Goal: Information Seeking & Learning: Learn about a topic

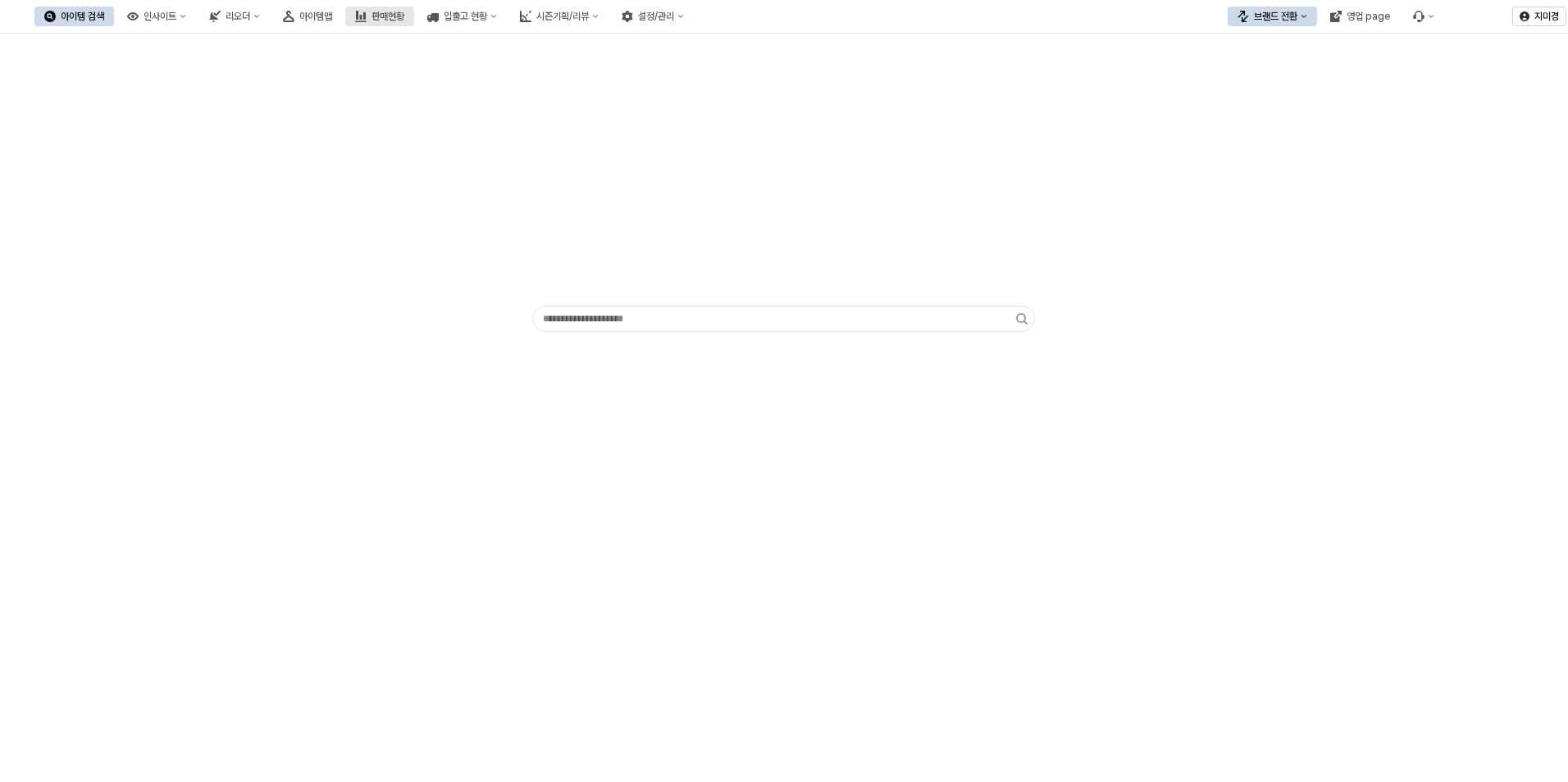
click at [405, 16] on div "판매현황" at bounding box center [387, 16] width 32 height 11
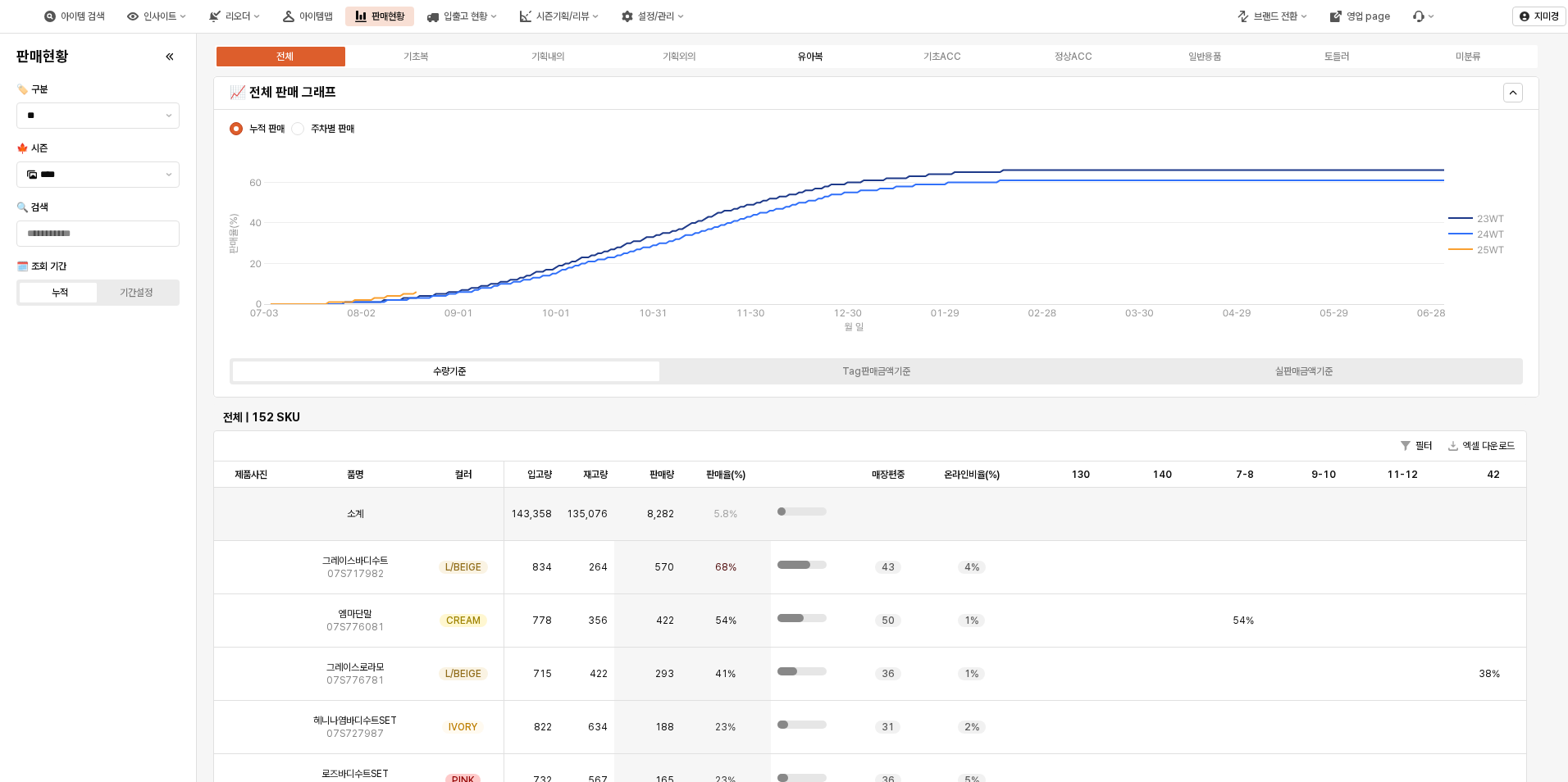
click at [808, 58] on div "유아복" at bounding box center [810, 57] width 25 height 11
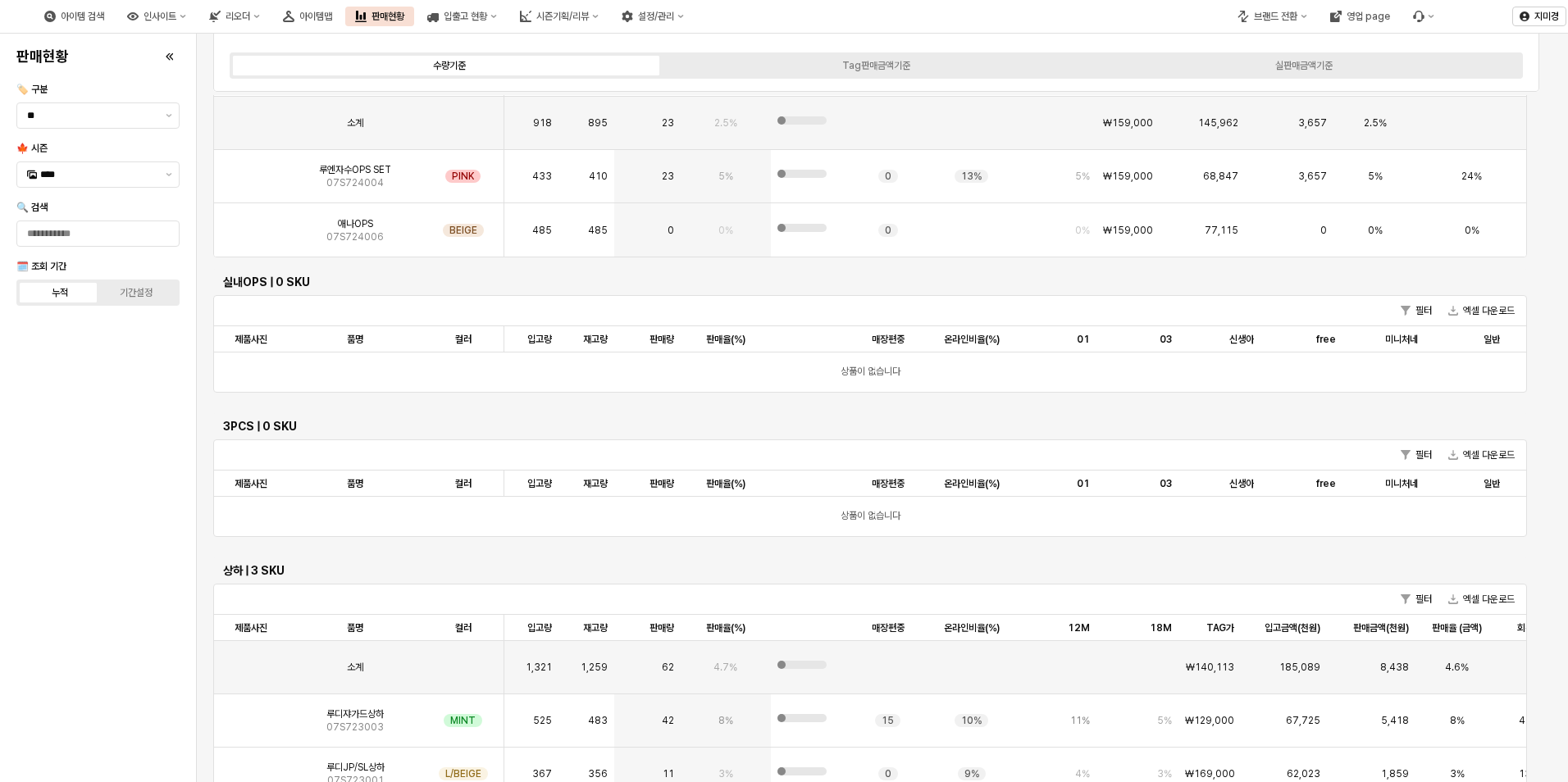
scroll to position [405, 0]
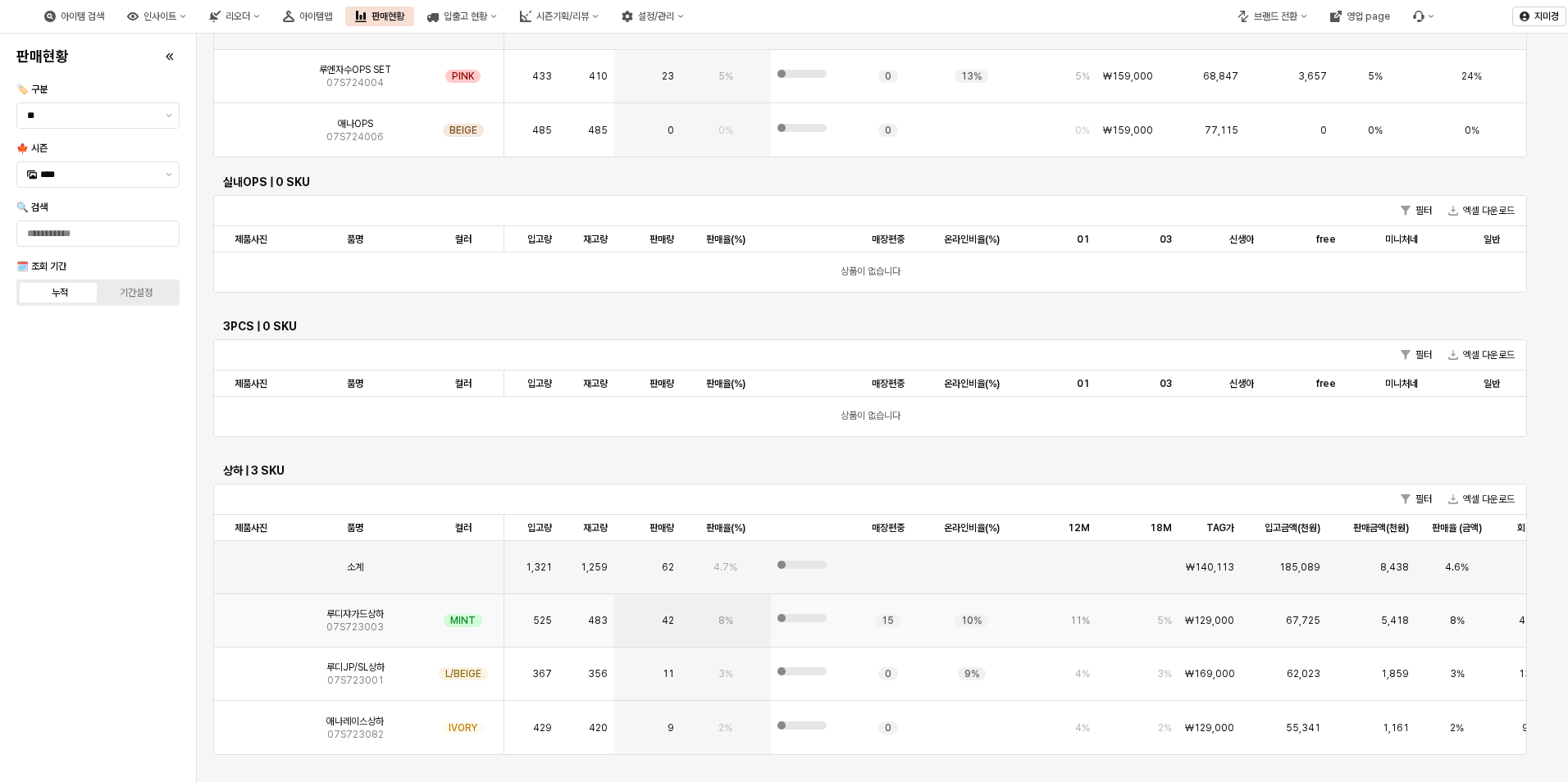
click at [251, 614] on img "App Frame" at bounding box center [251, 614] width 0 height 0
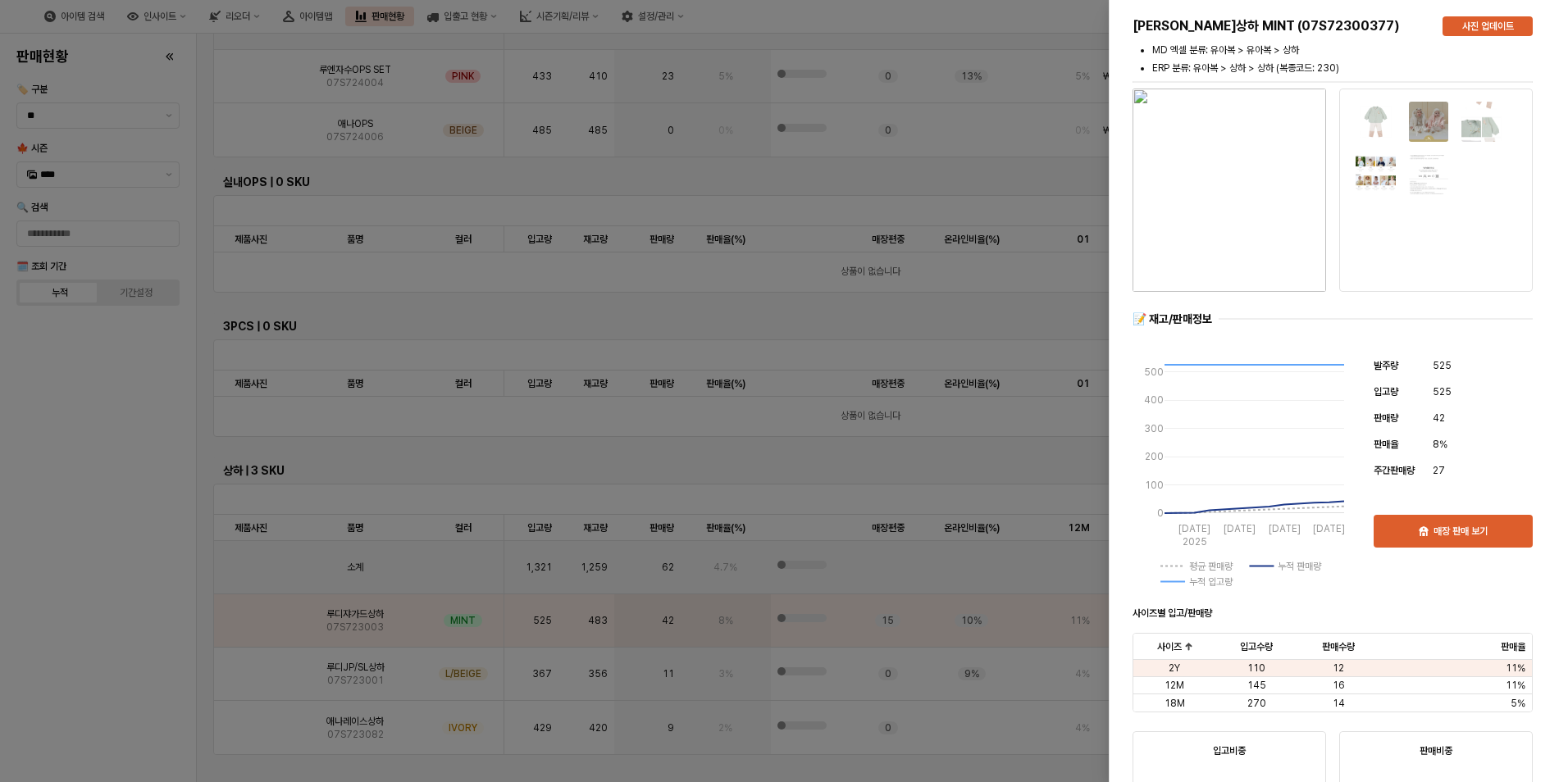
click at [123, 644] on div at bounding box center [784, 391] width 1568 height 782
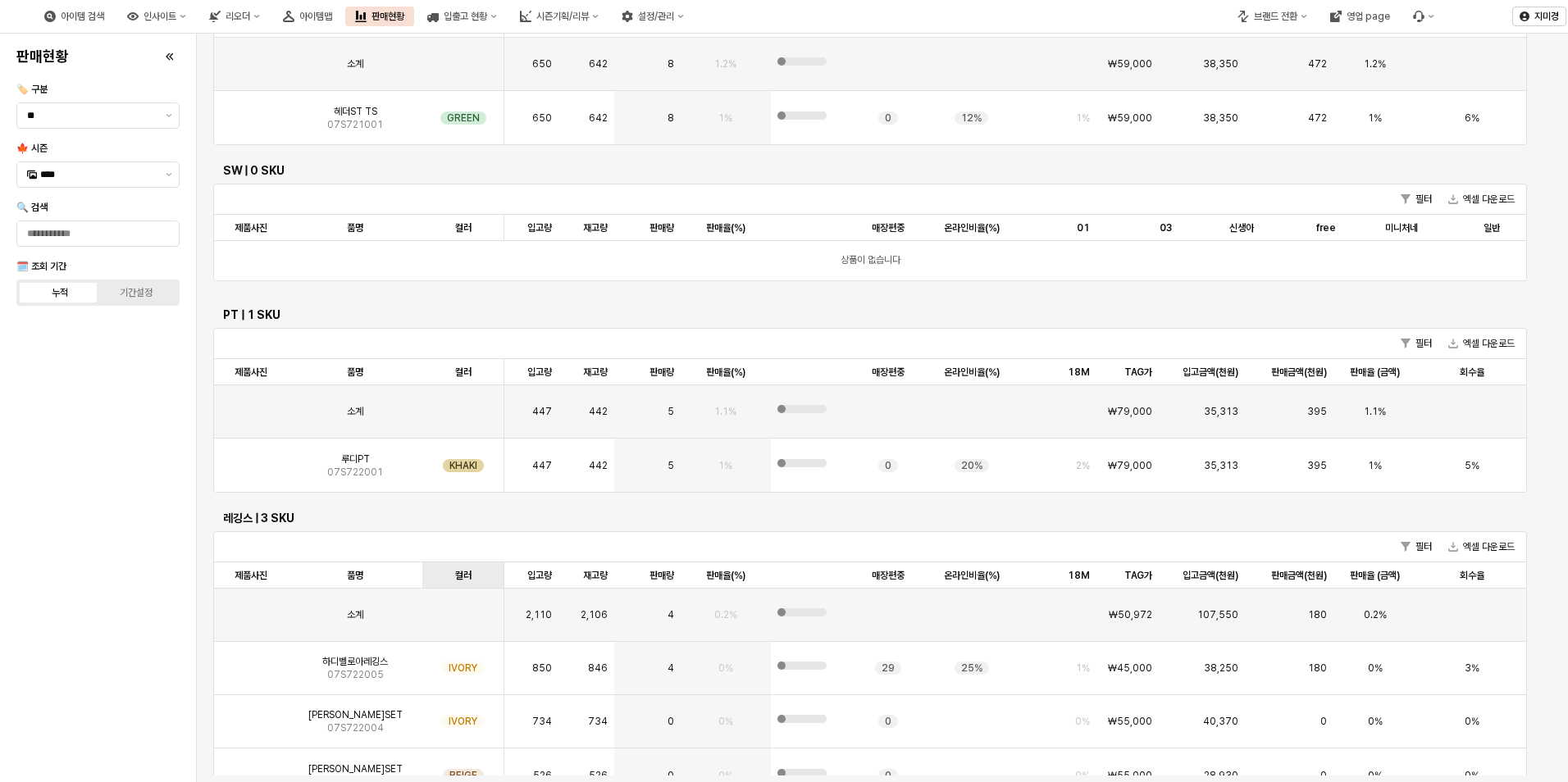
scroll to position [1651, 0]
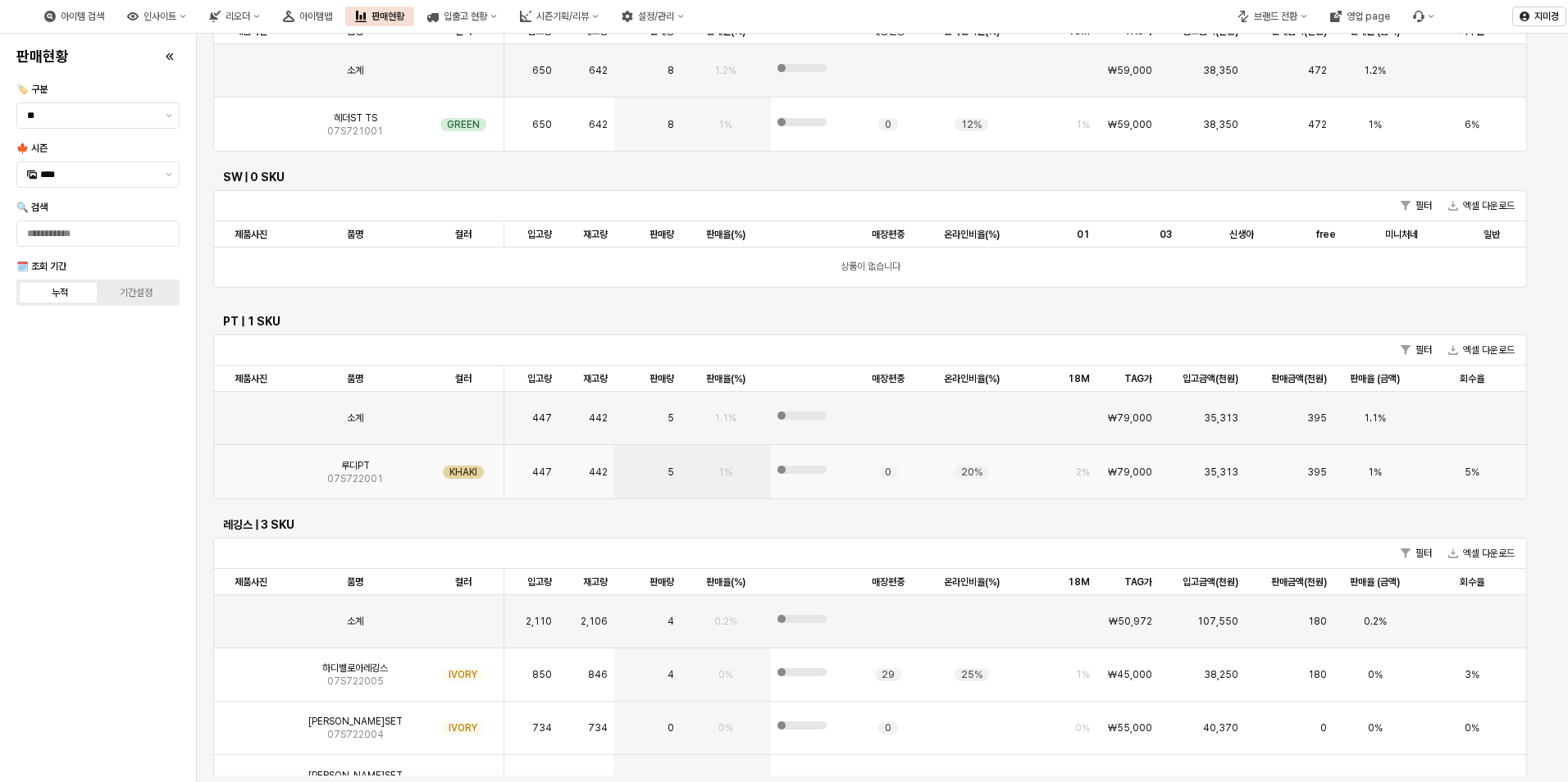
click at [251, 466] on img "App Frame" at bounding box center [251, 466] width 0 height 0
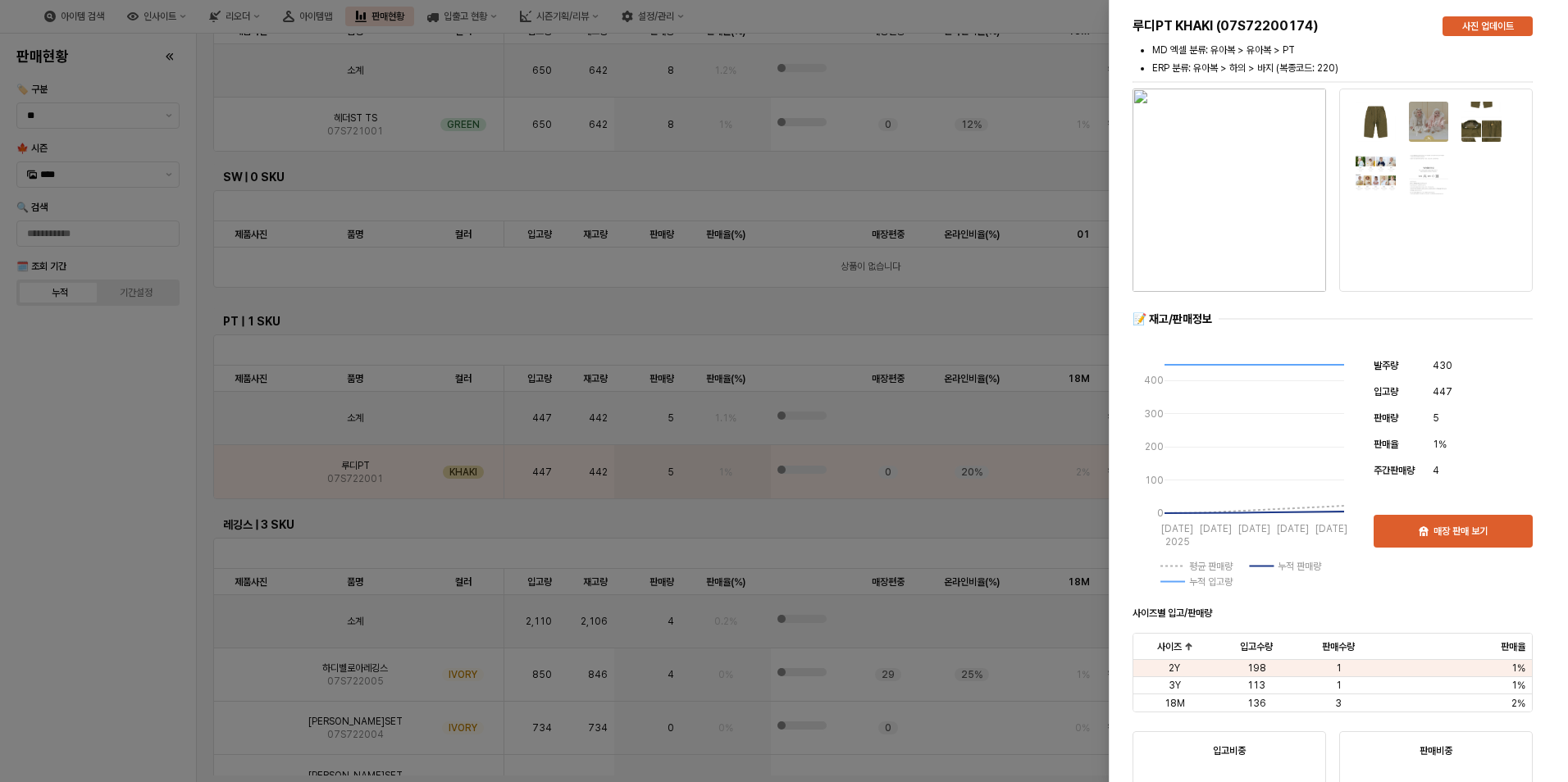
click at [120, 588] on div at bounding box center [784, 391] width 1568 height 782
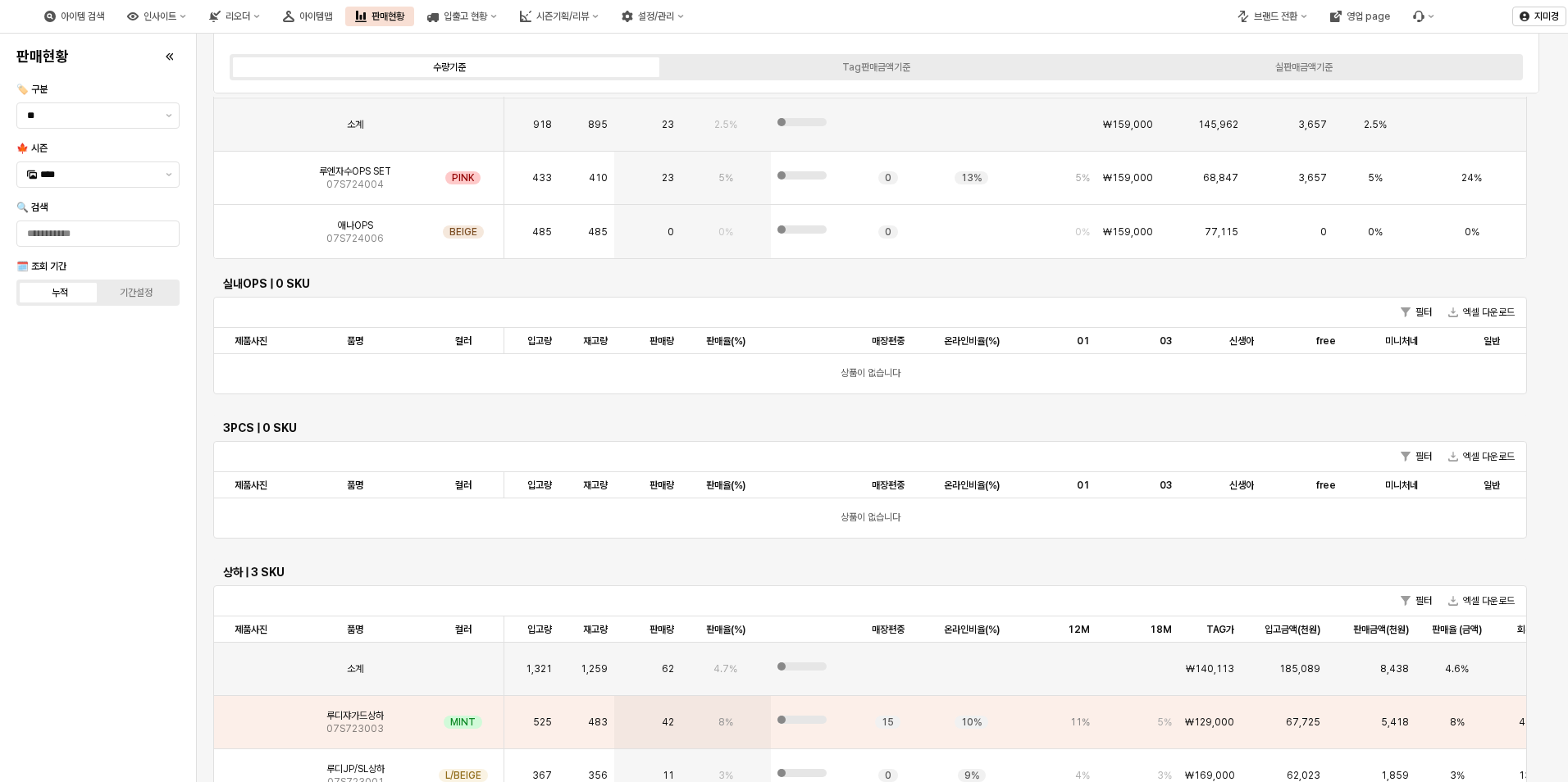
scroll to position [405, 0]
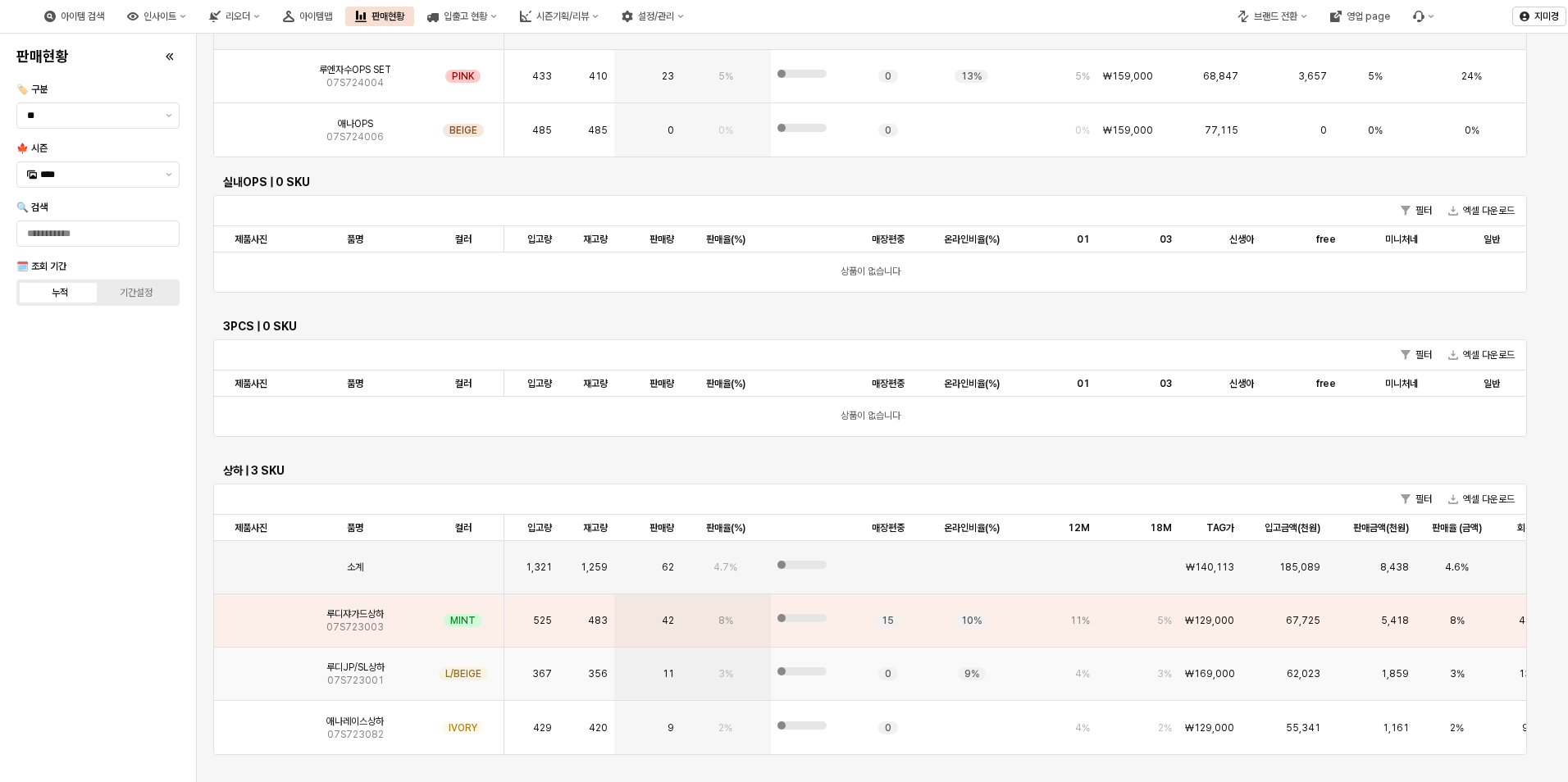
click at [251, 667] on img "App Frame" at bounding box center [251, 667] width 0 height 0
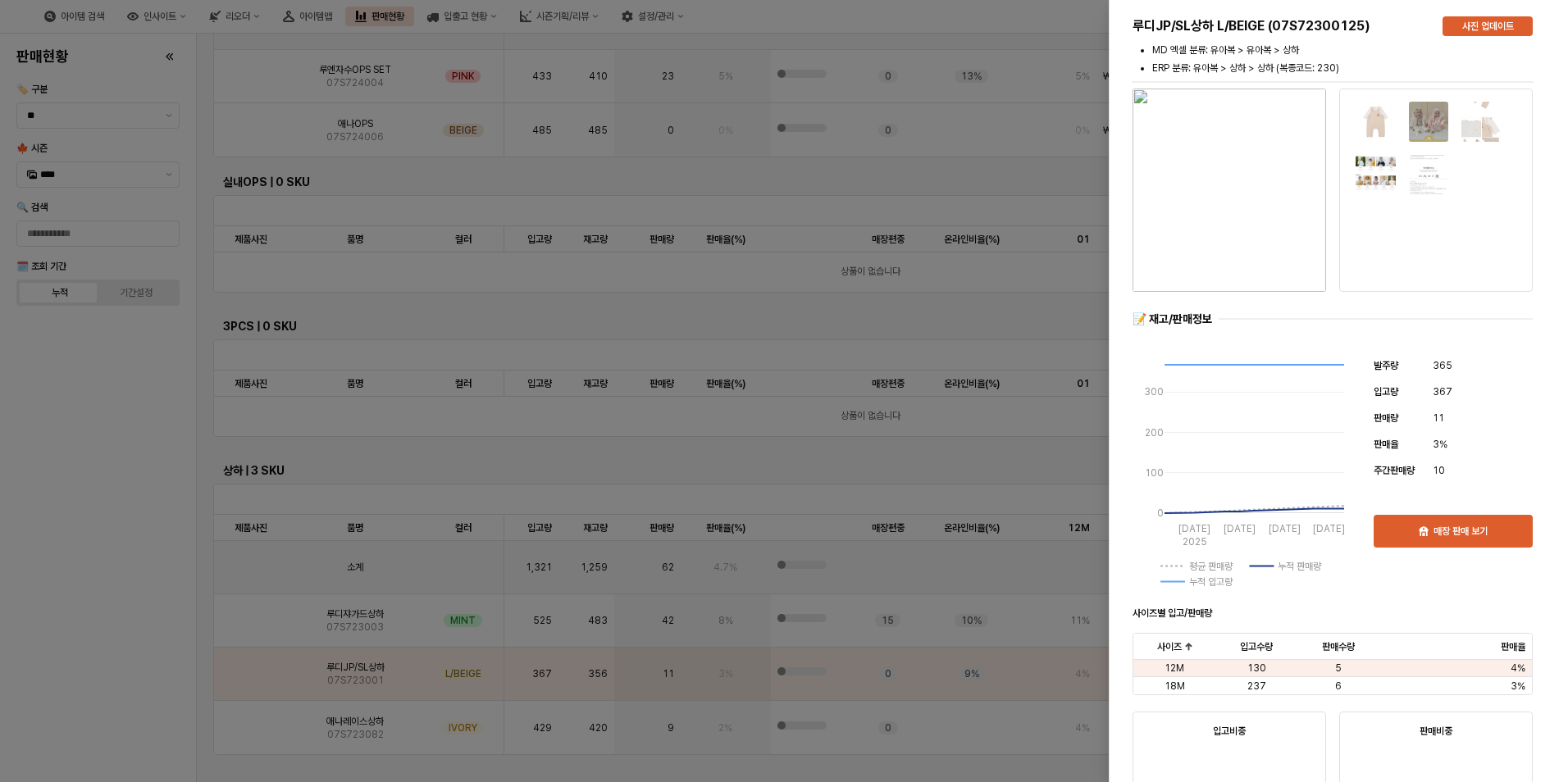
click at [118, 637] on div at bounding box center [784, 391] width 1568 height 782
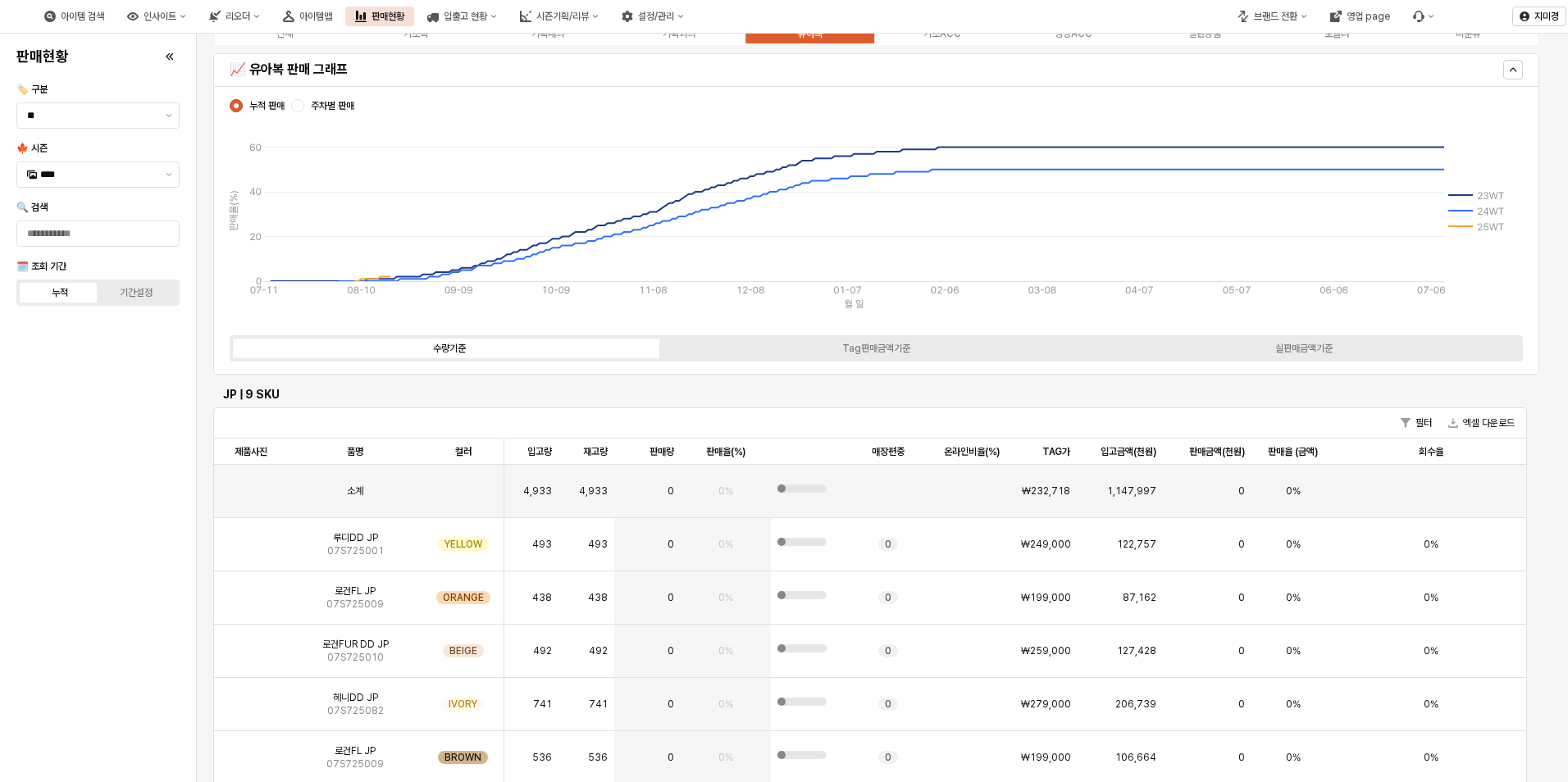
scroll to position [0, 0]
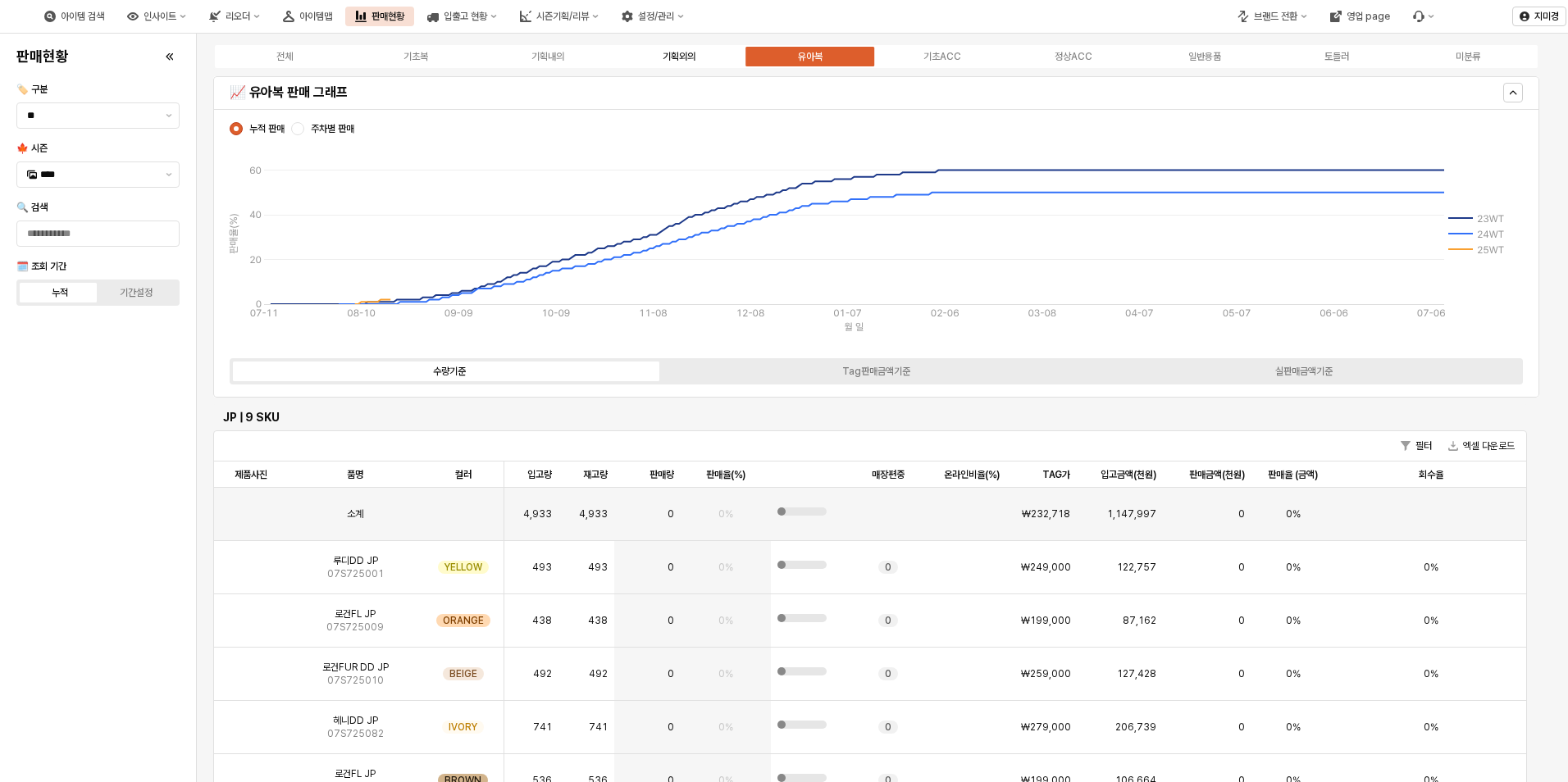
click at [688, 56] on div "기획외의" at bounding box center [678, 57] width 32 height 11
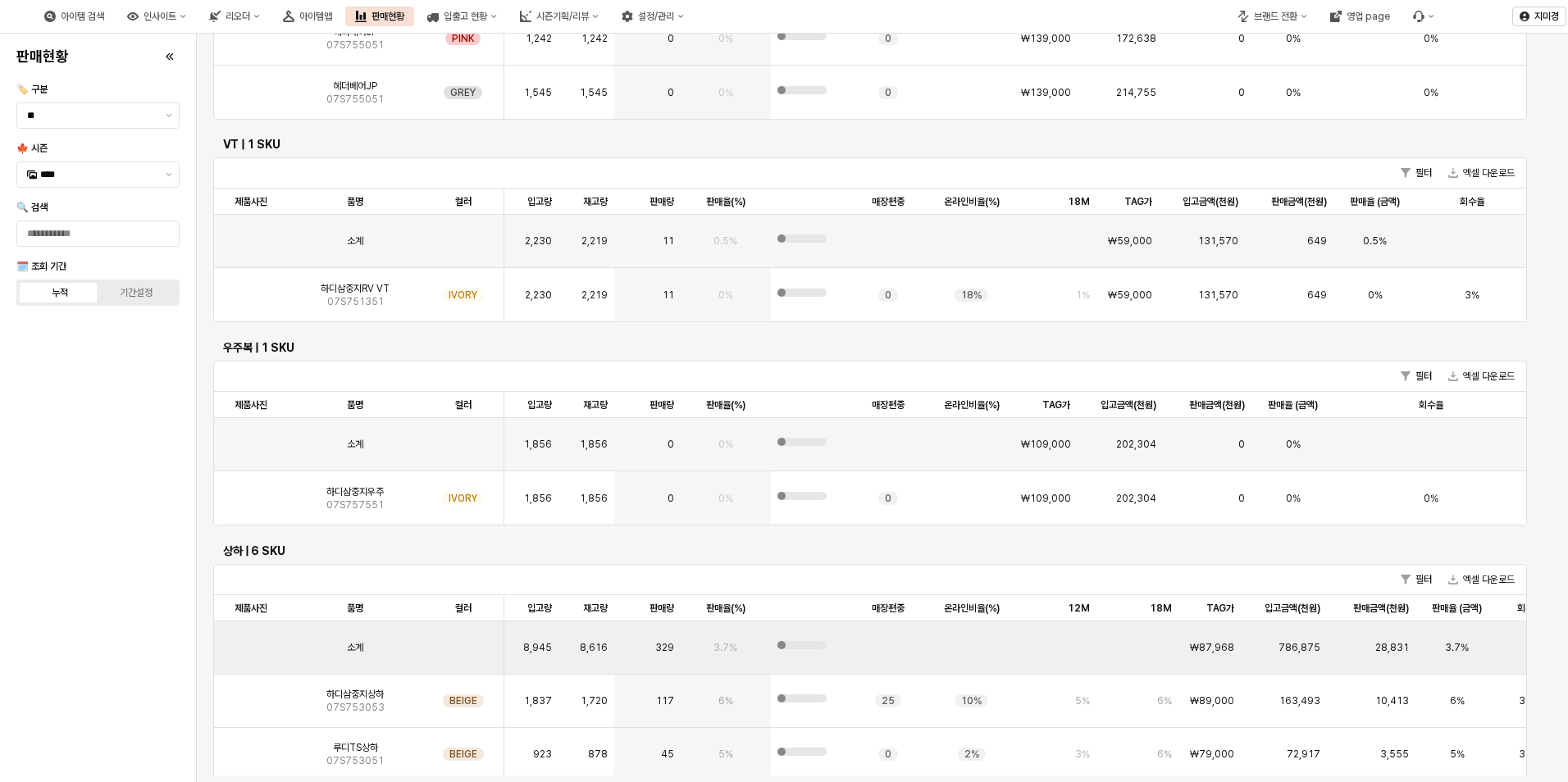
scroll to position [574, 0]
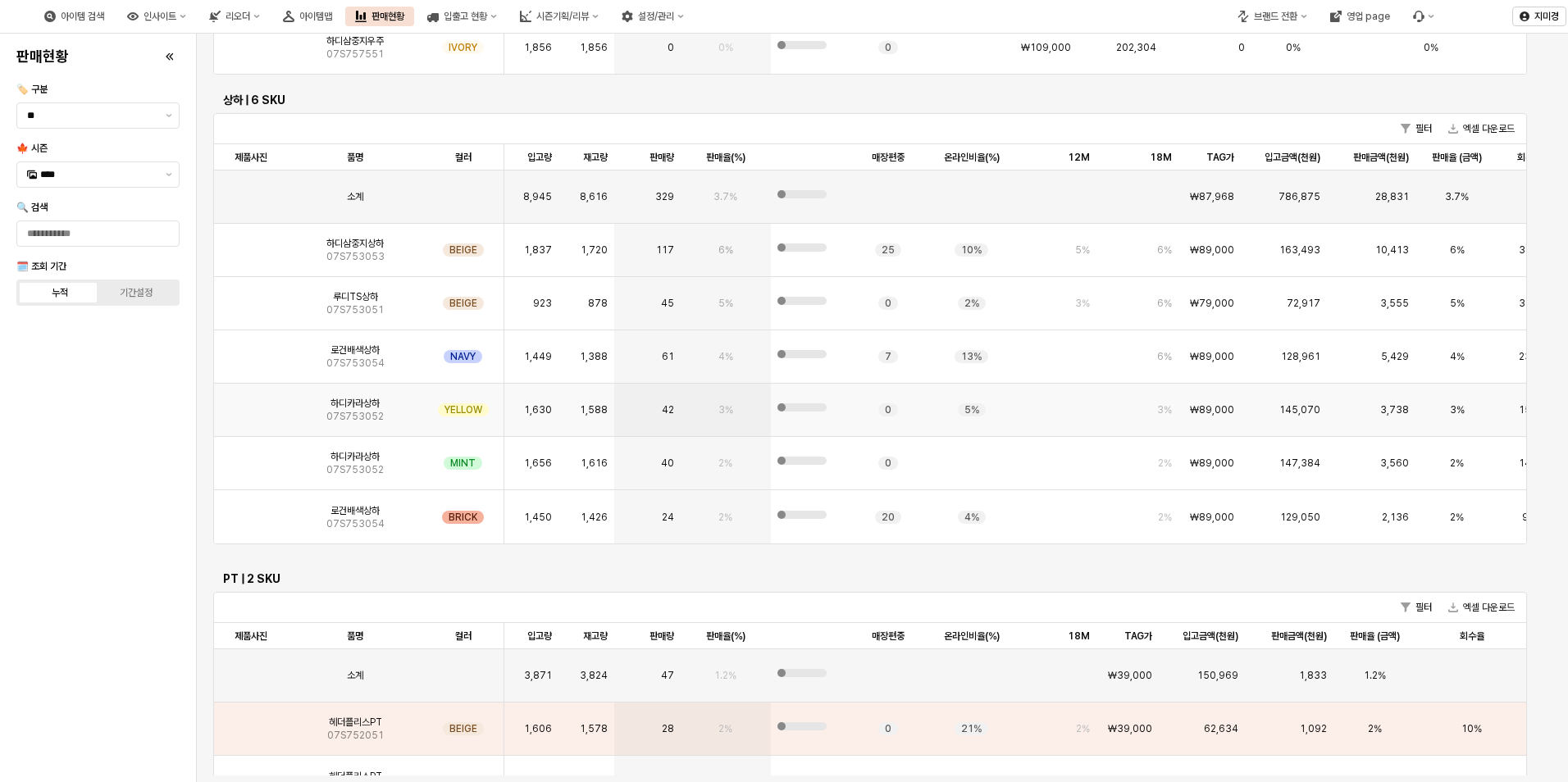
click at [251, 404] on img "App Frame" at bounding box center [251, 404] width 0 height 0
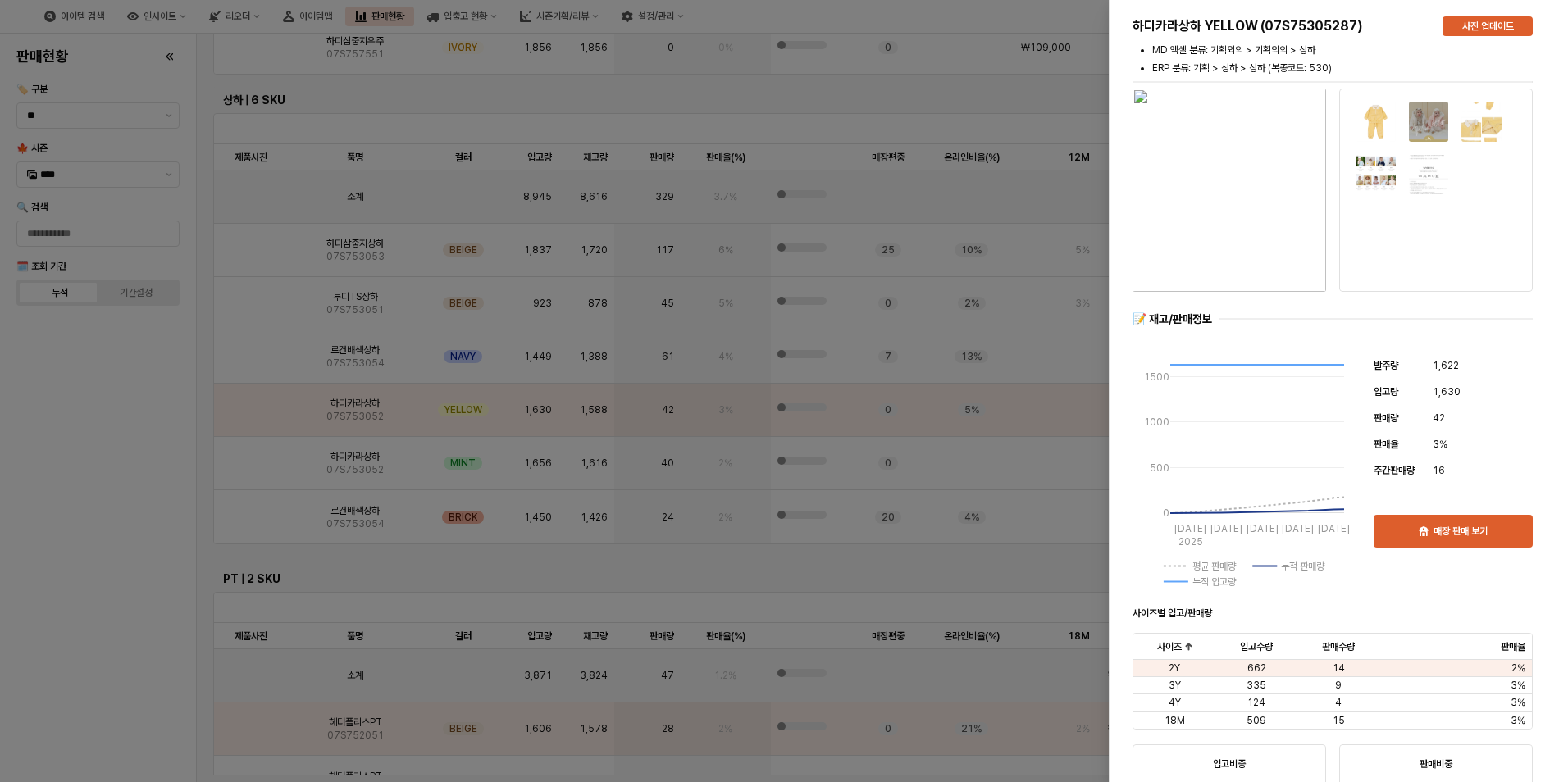
click at [164, 469] on div at bounding box center [784, 391] width 1568 height 782
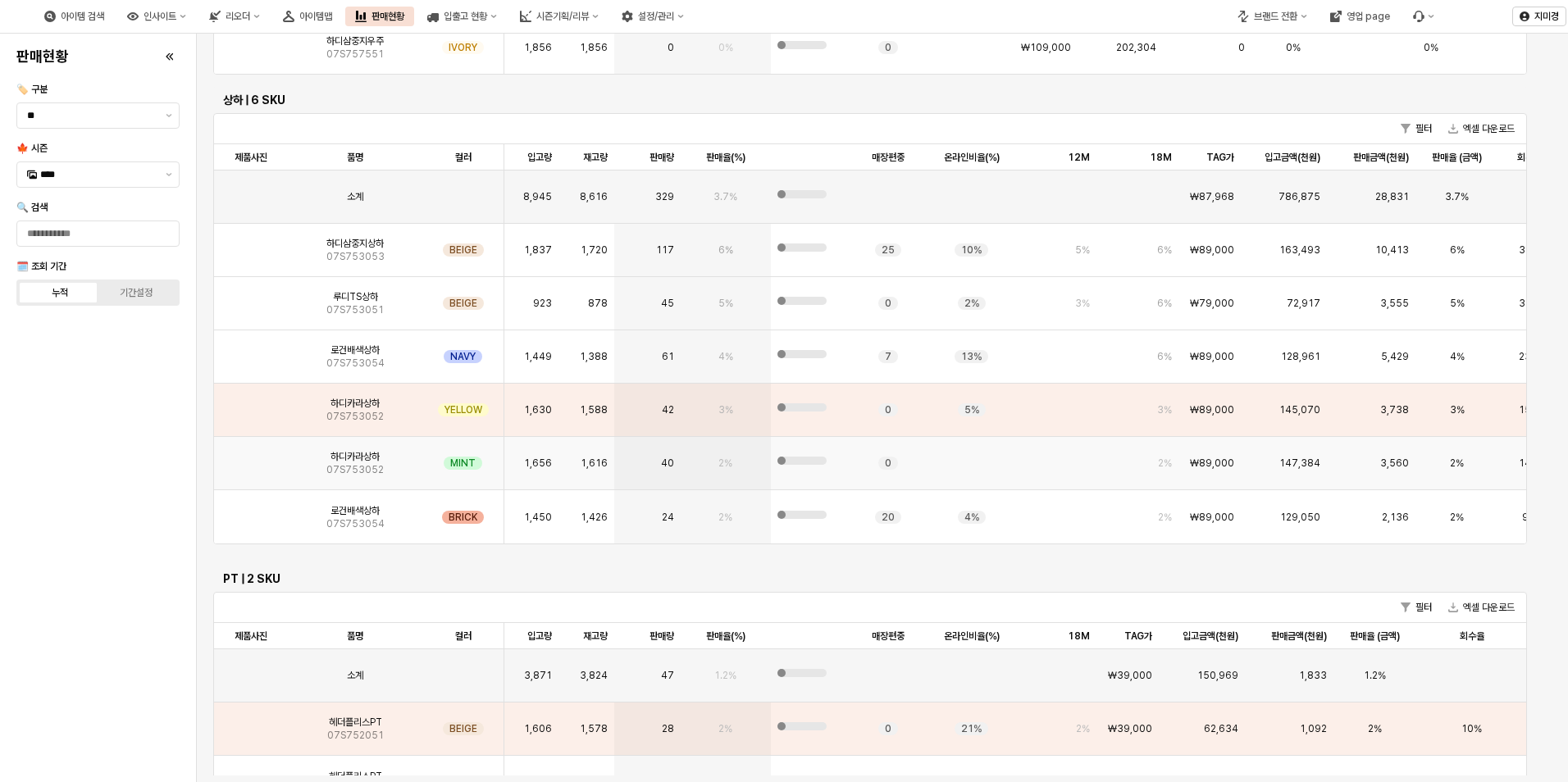
click at [251, 456] on img "App Frame" at bounding box center [251, 456] width 0 height 0
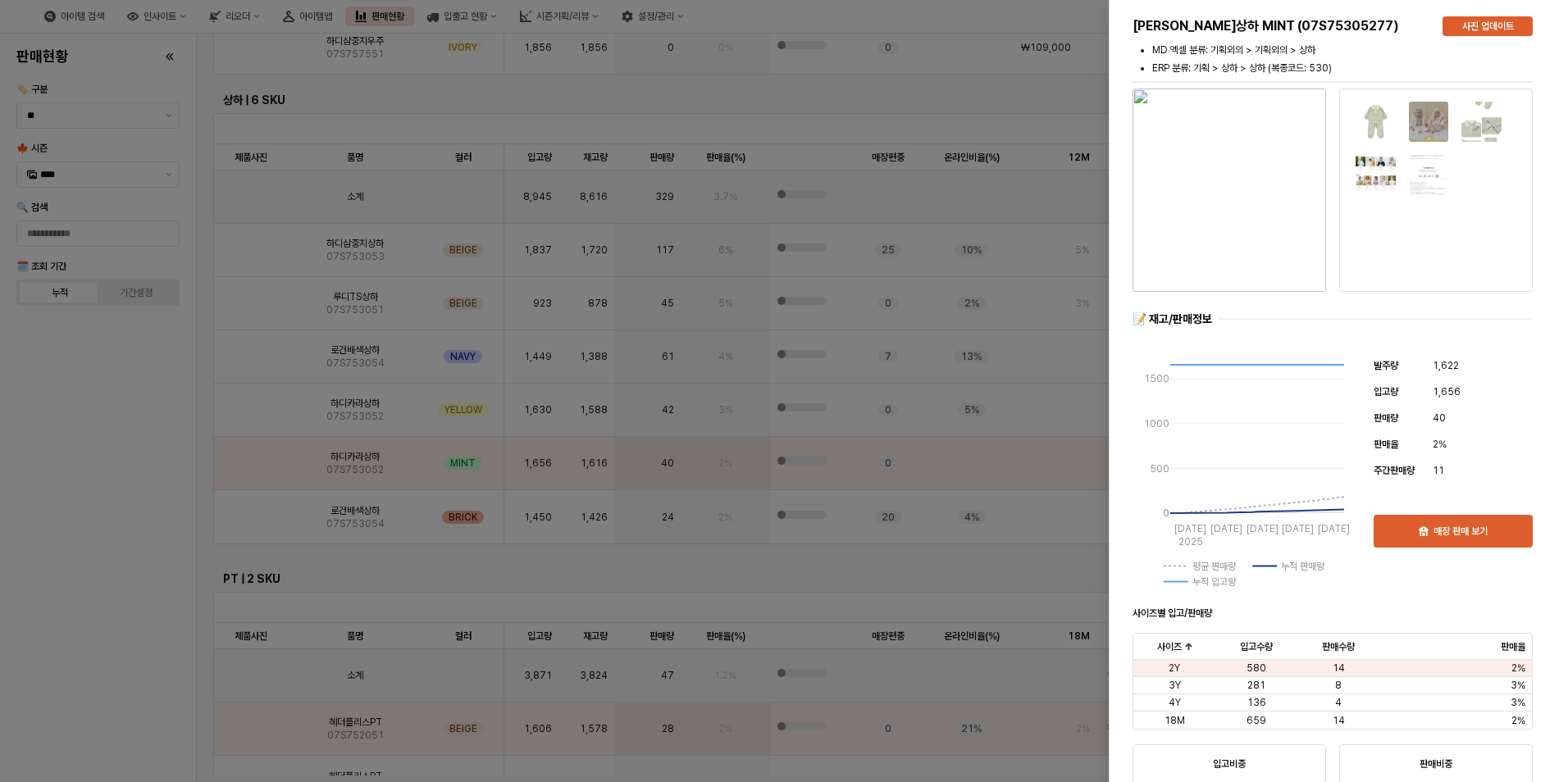
click at [151, 513] on div at bounding box center [784, 391] width 1568 height 782
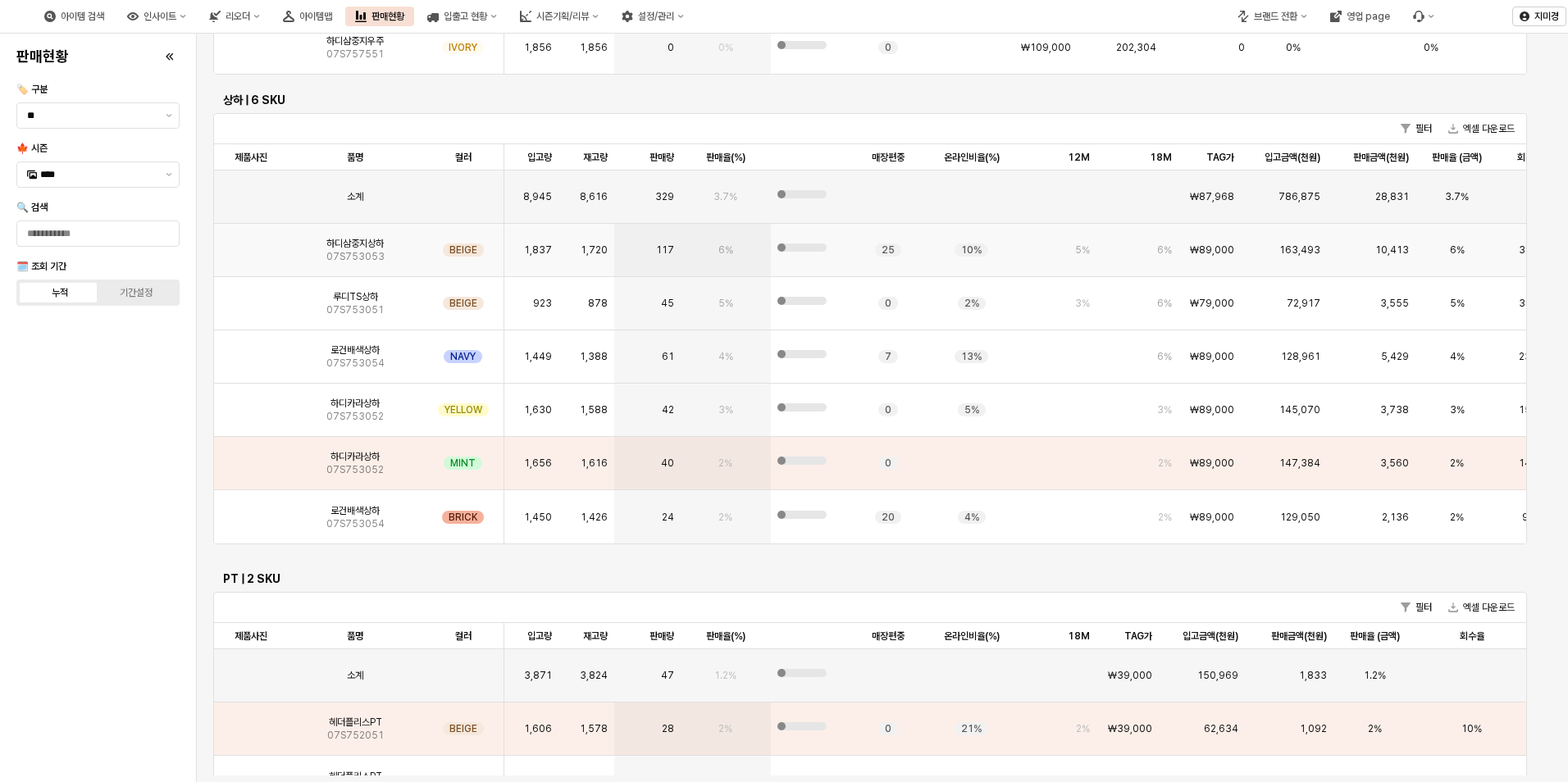
click at [251, 243] on img "App Frame" at bounding box center [251, 243] width 0 height 0
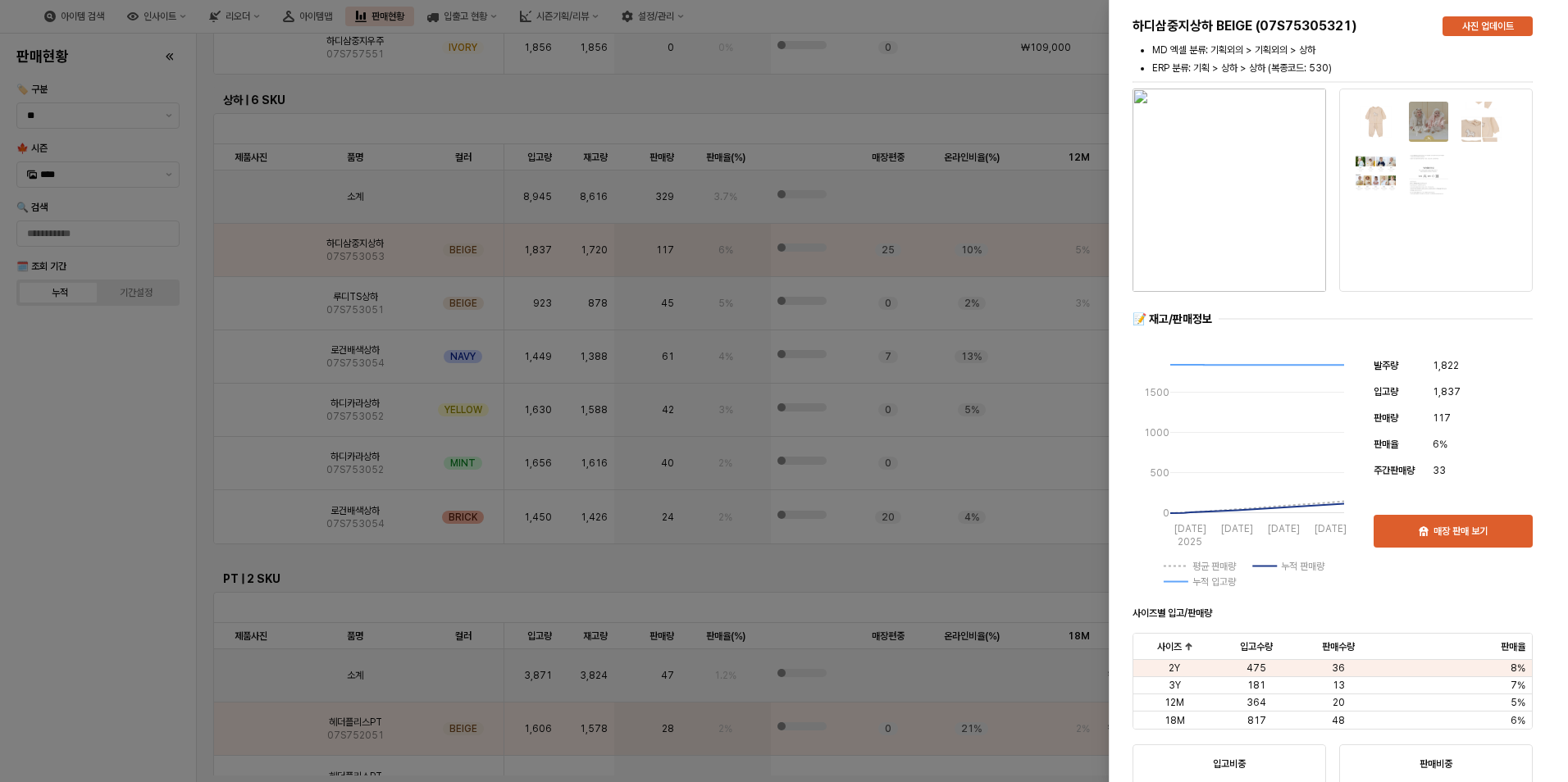
click at [74, 421] on div at bounding box center [784, 391] width 1568 height 782
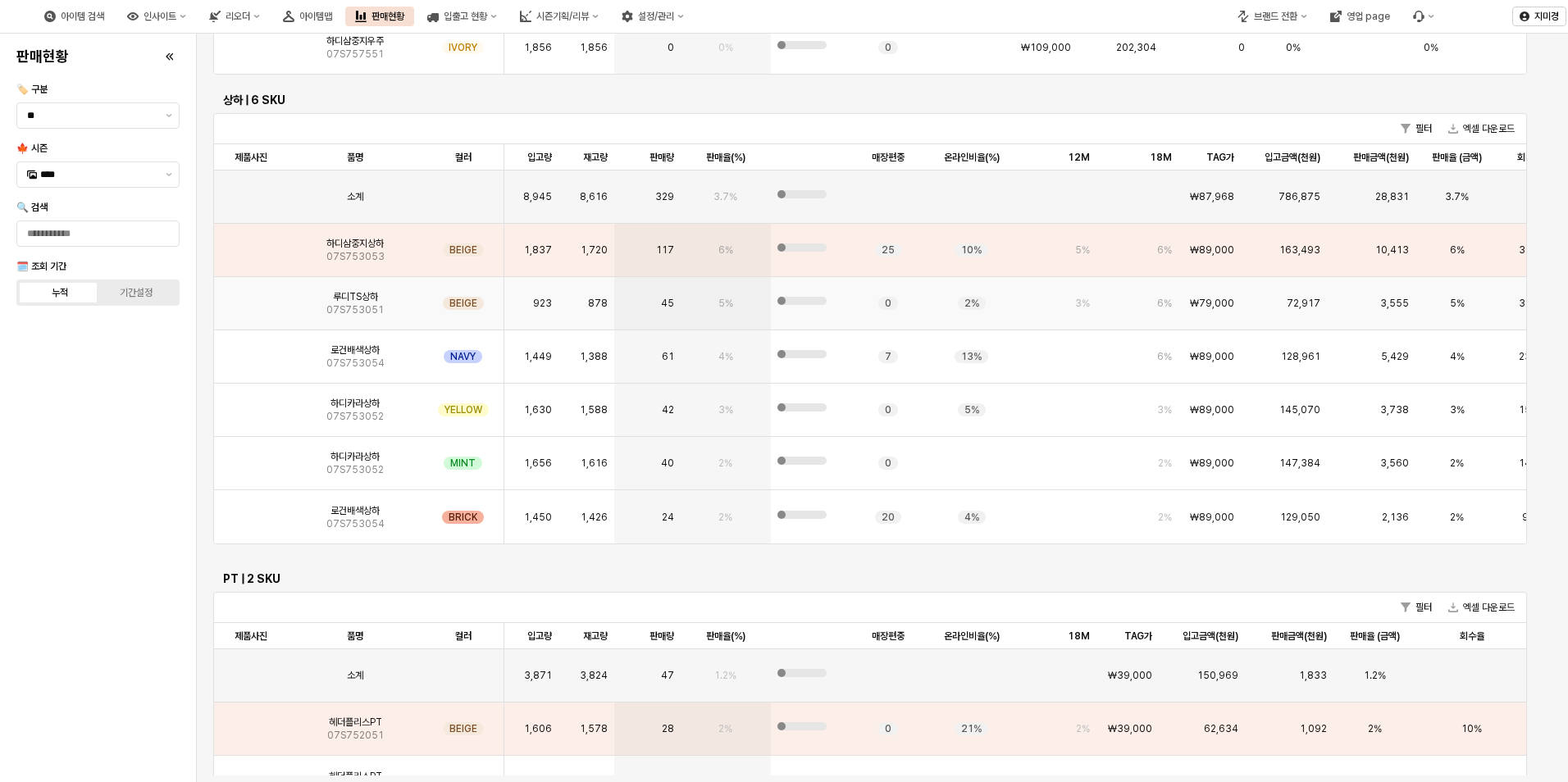
drag, startPoint x: 277, startPoint y: 302, endPoint x: 259, endPoint y: 305, distance: 18.2
click at [276, 302] on div "App Frame" at bounding box center [251, 303] width 74 height 53
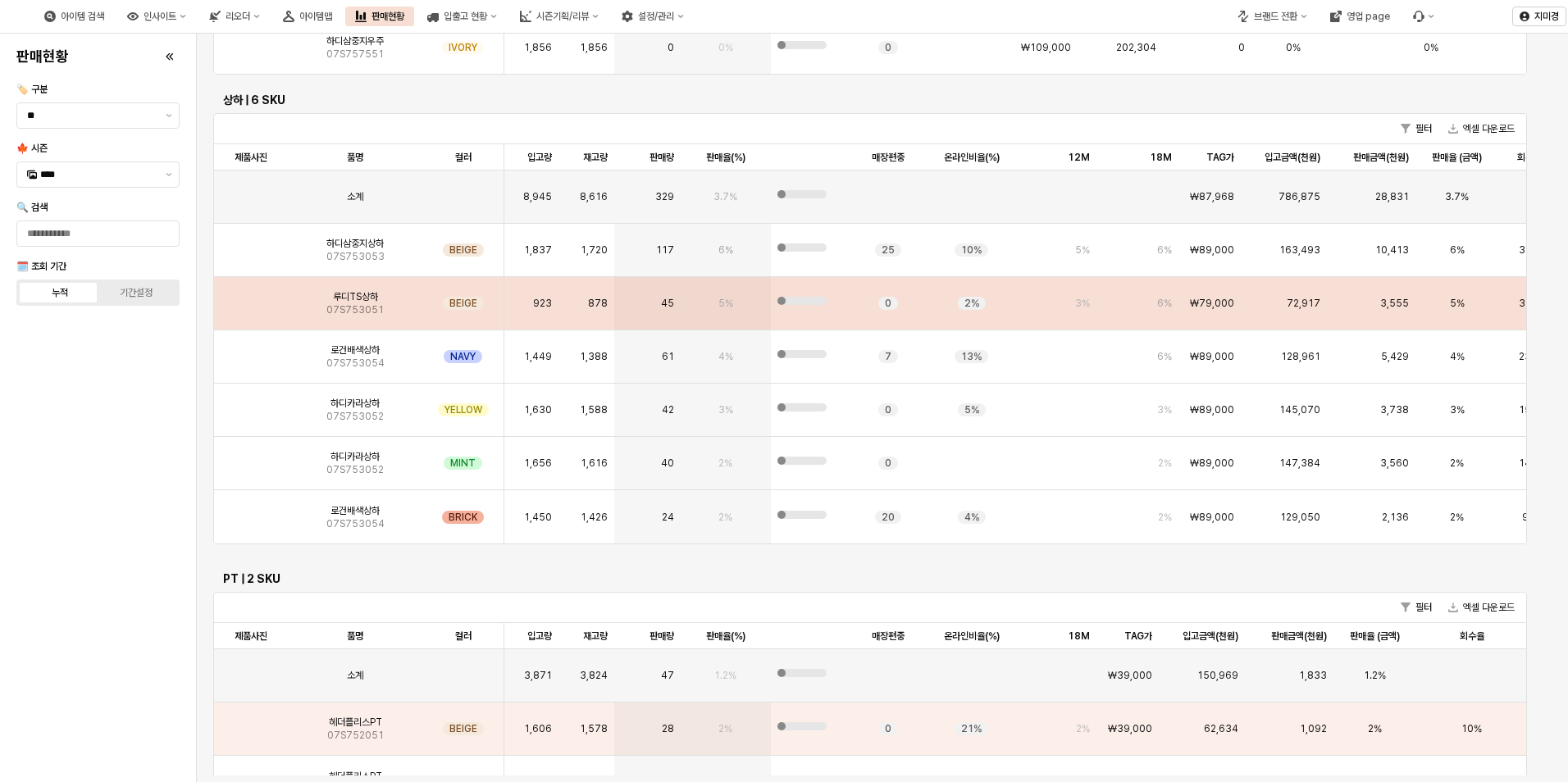
click at [251, 297] on img "App Frame" at bounding box center [251, 297] width 0 height 0
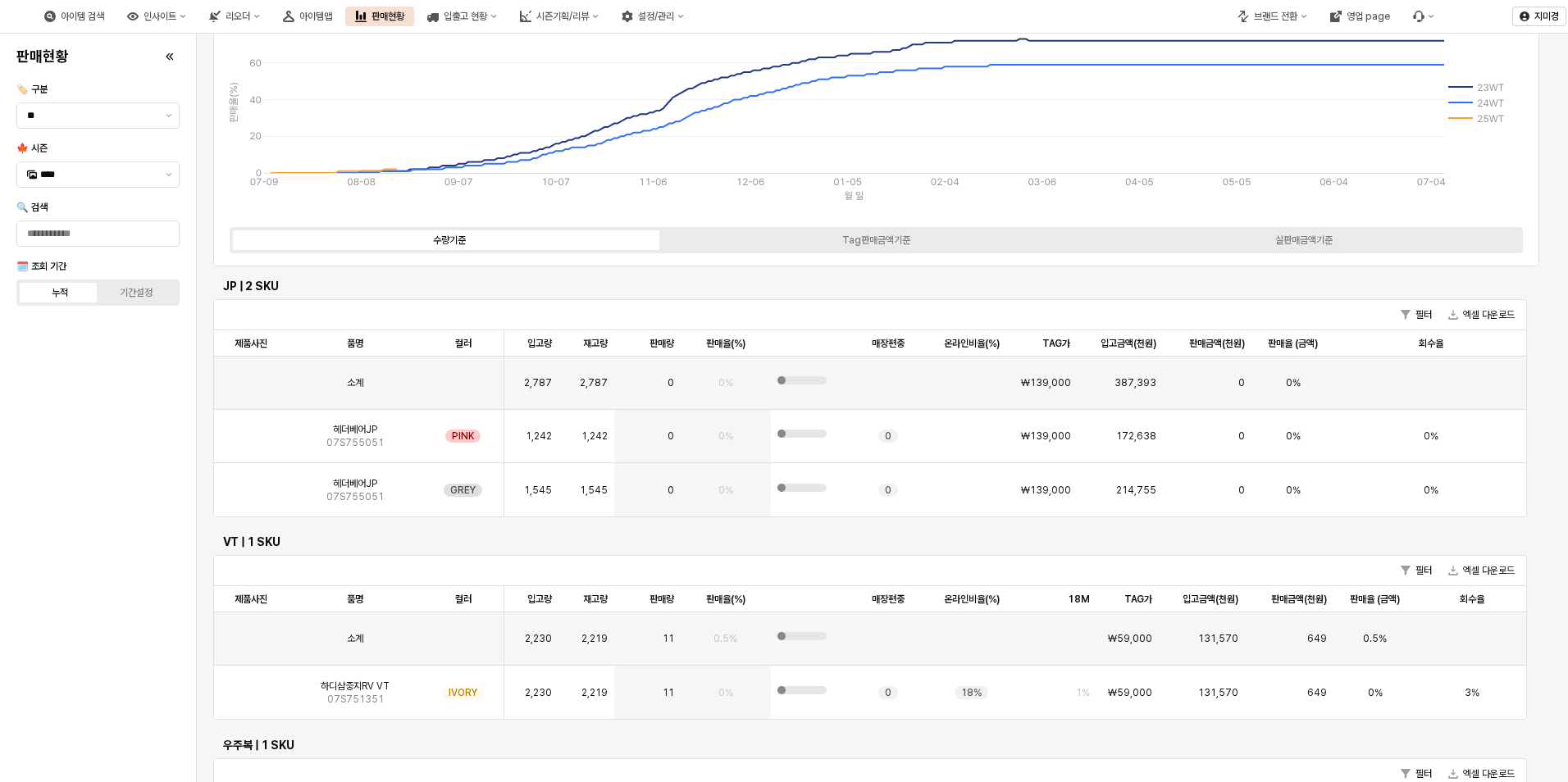
scroll to position [0, 0]
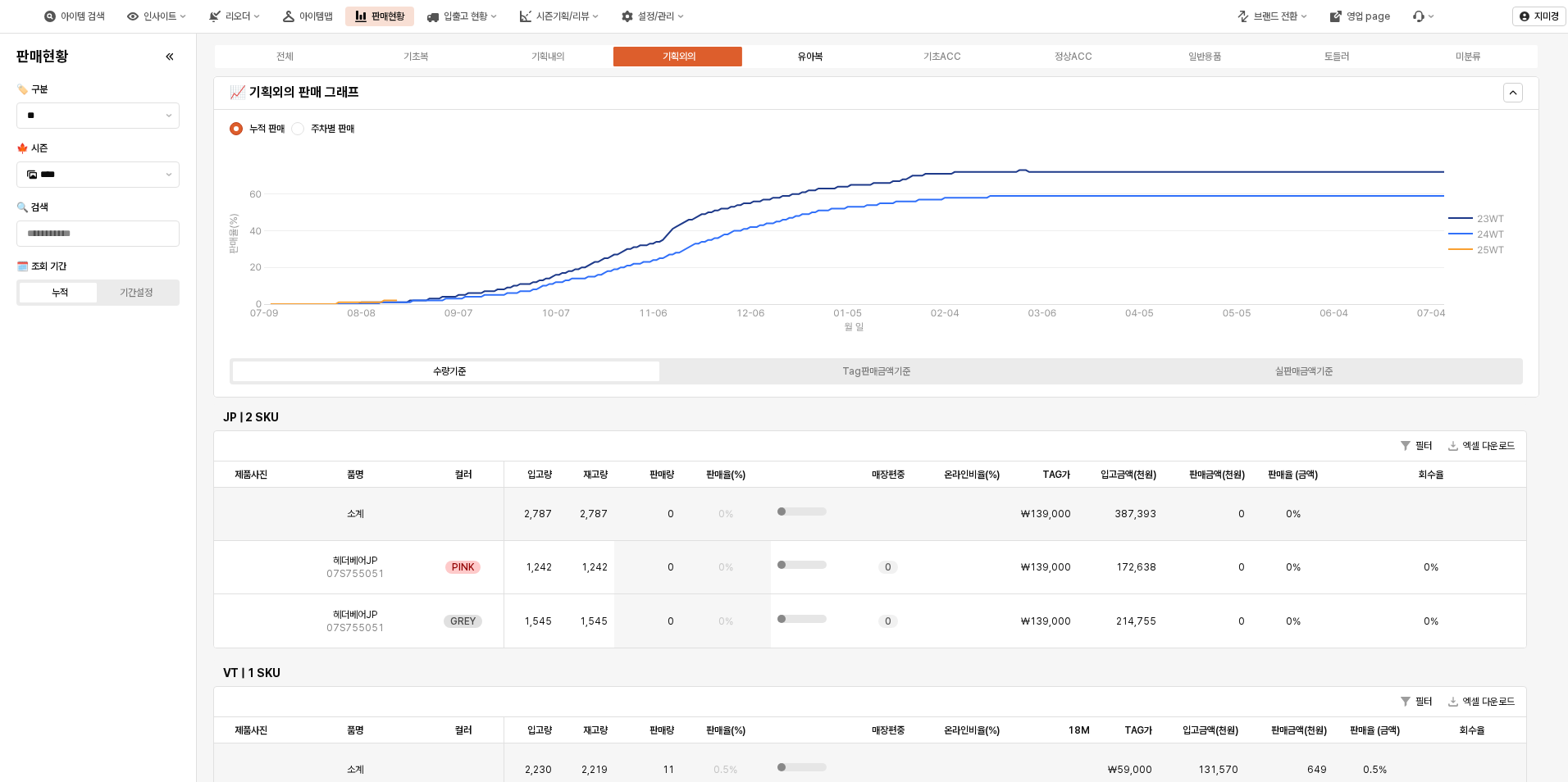
click at [808, 60] on div "유아복" at bounding box center [810, 57] width 25 height 11
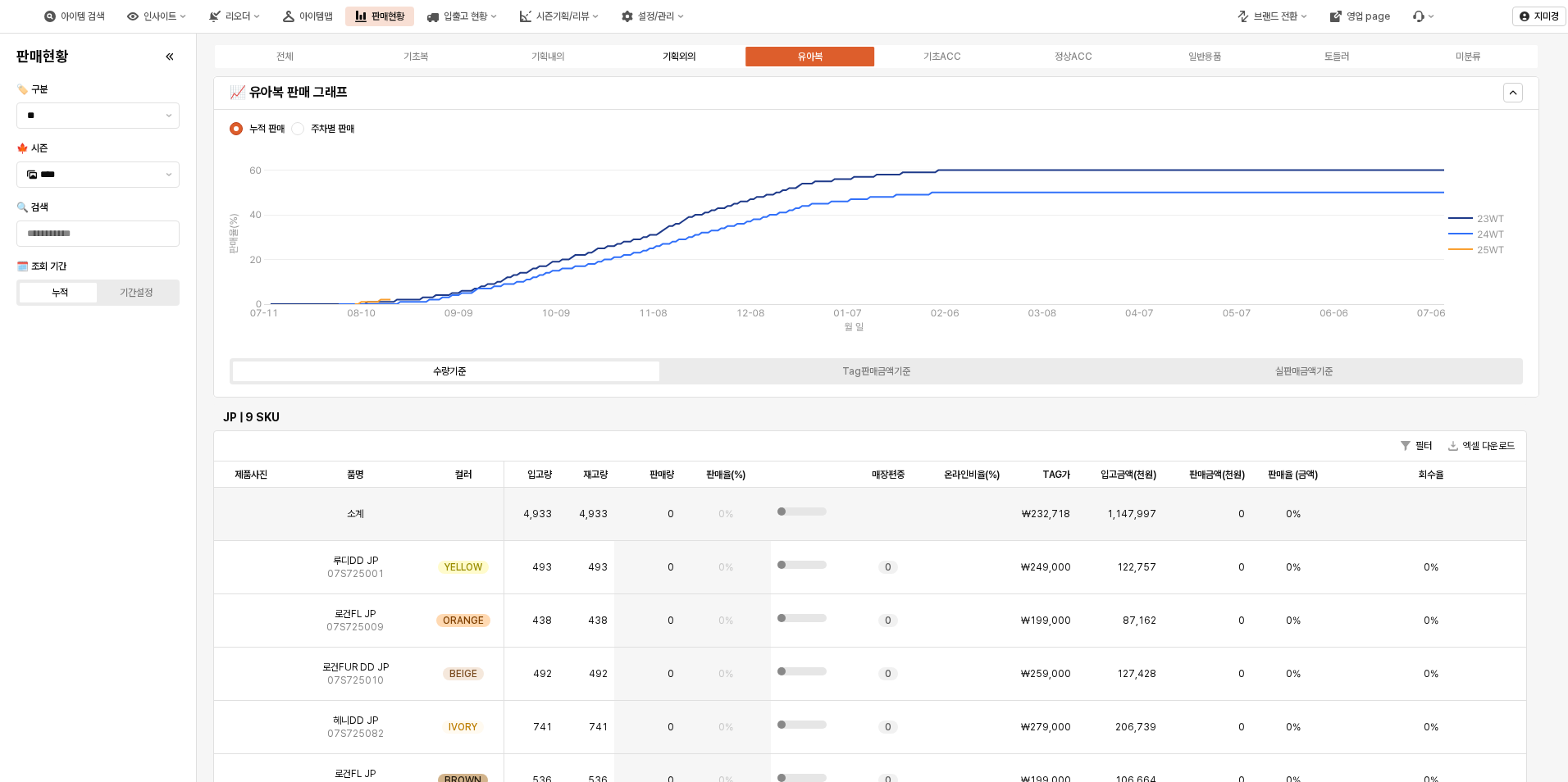
click at [691, 57] on div "기획외의" at bounding box center [678, 57] width 32 height 11
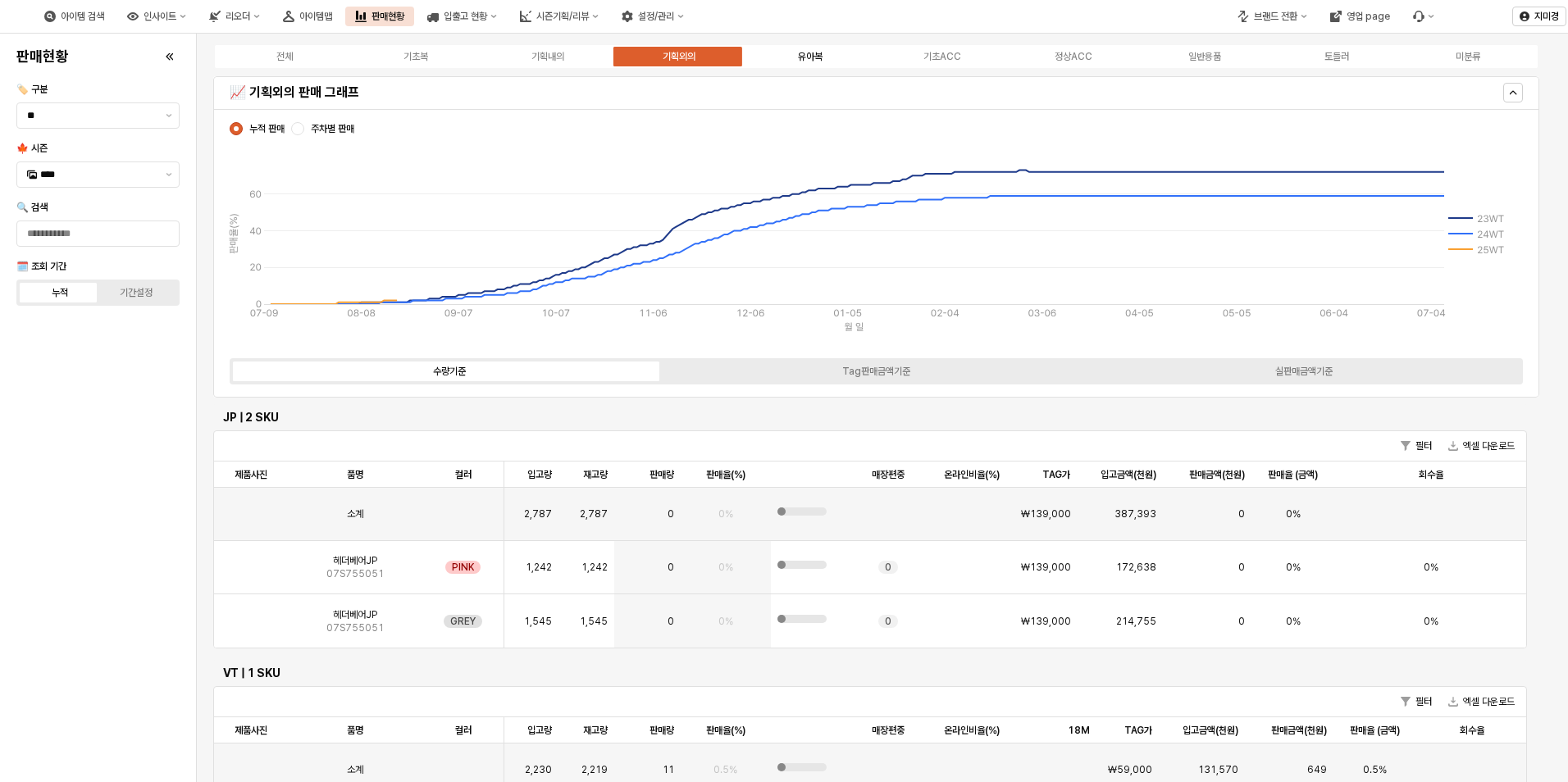
click at [798, 58] on div "유아복" at bounding box center [810, 57] width 25 height 11
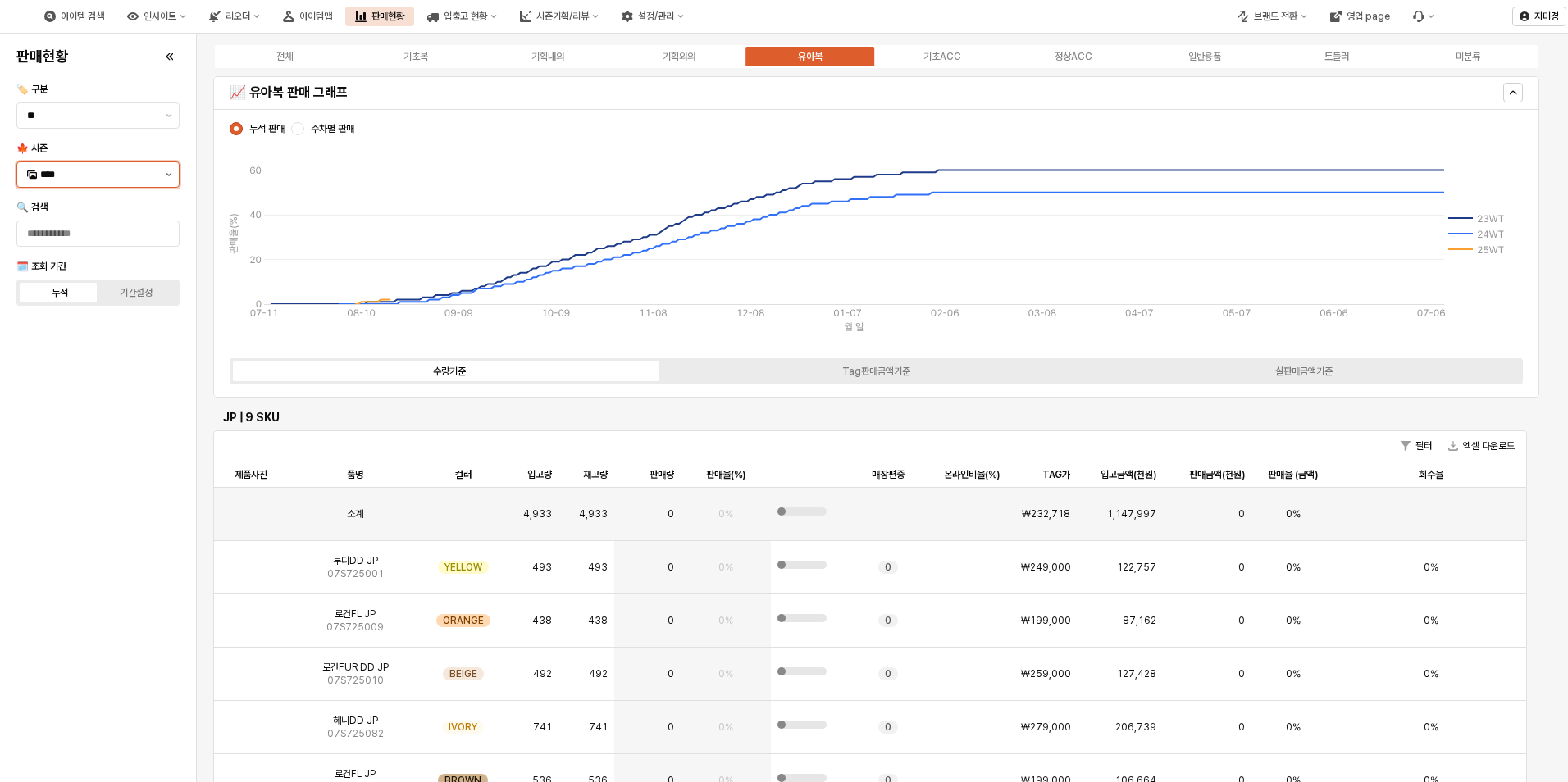
click at [167, 173] on button "제안 사항 표시" at bounding box center [168, 174] width 19 height 25
click at [81, 433] on div "24WT" at bounding box center [99, 431] width 119 height 13
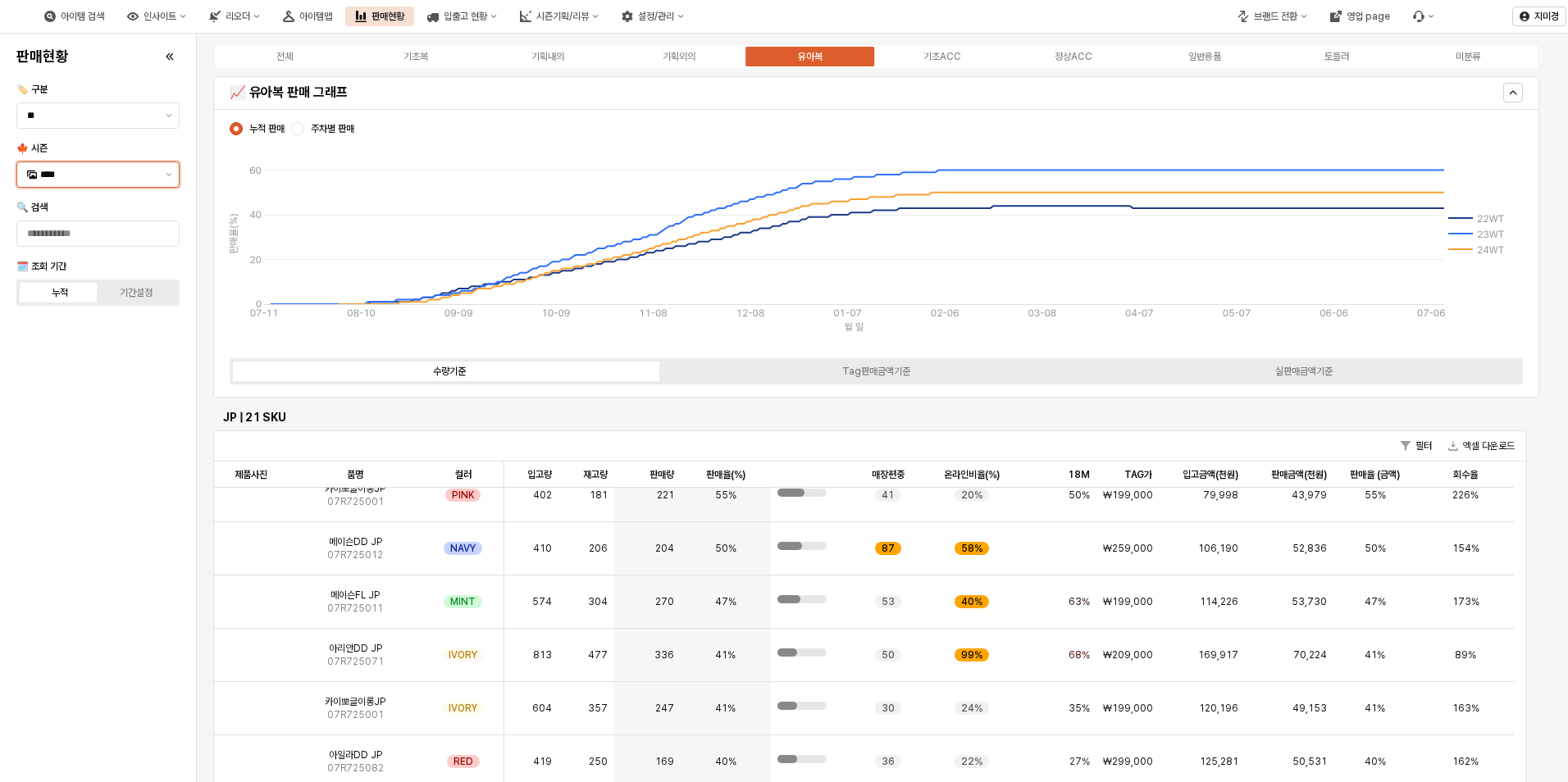
scroll to position [410, 0]
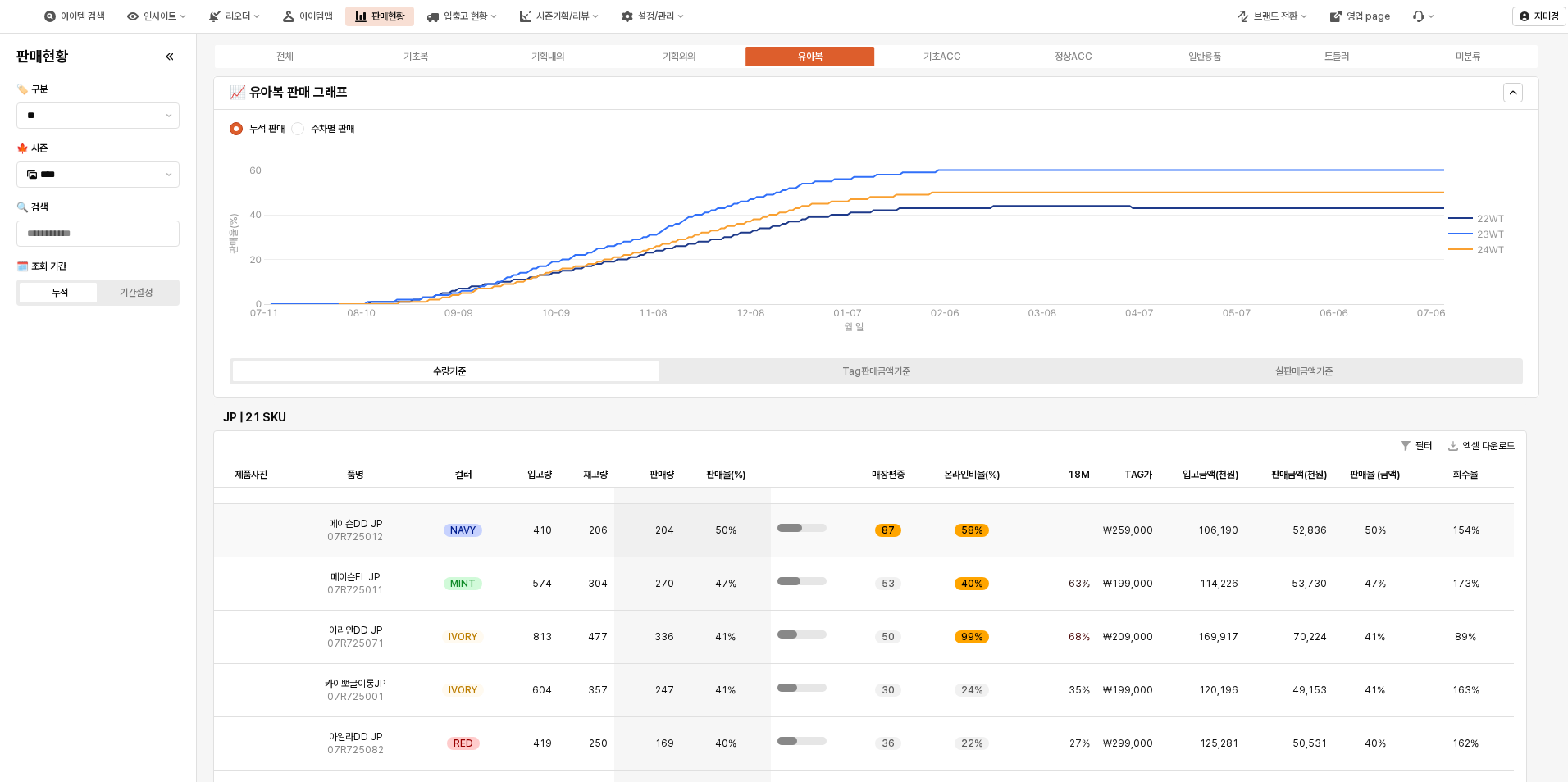
click at [251, 524] on img "App Frame" at bounding box center [251, 524] width 0 height 0
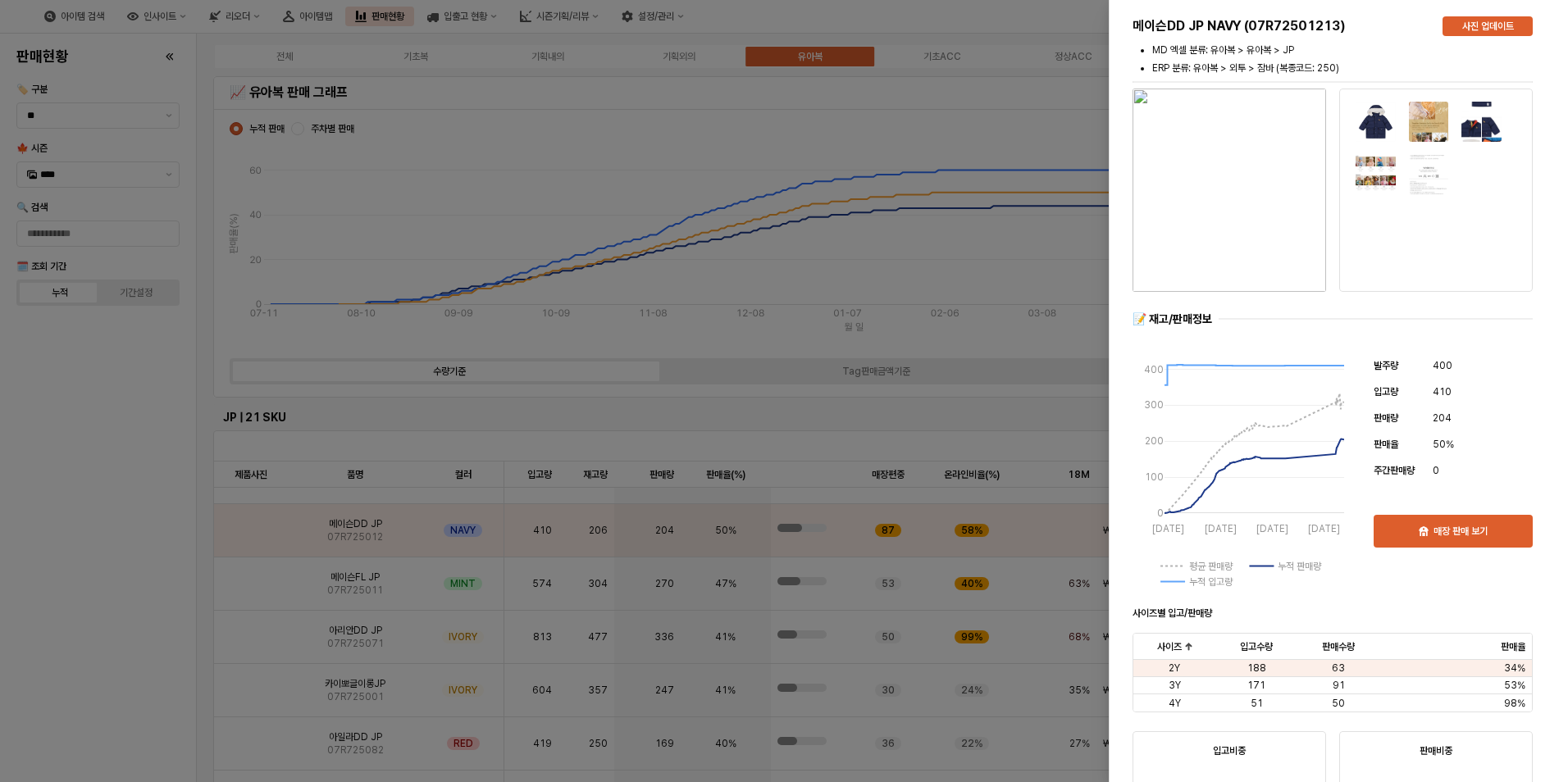
click at [138, 617] on div at bounding box center [784, 391] width 1568 height 782
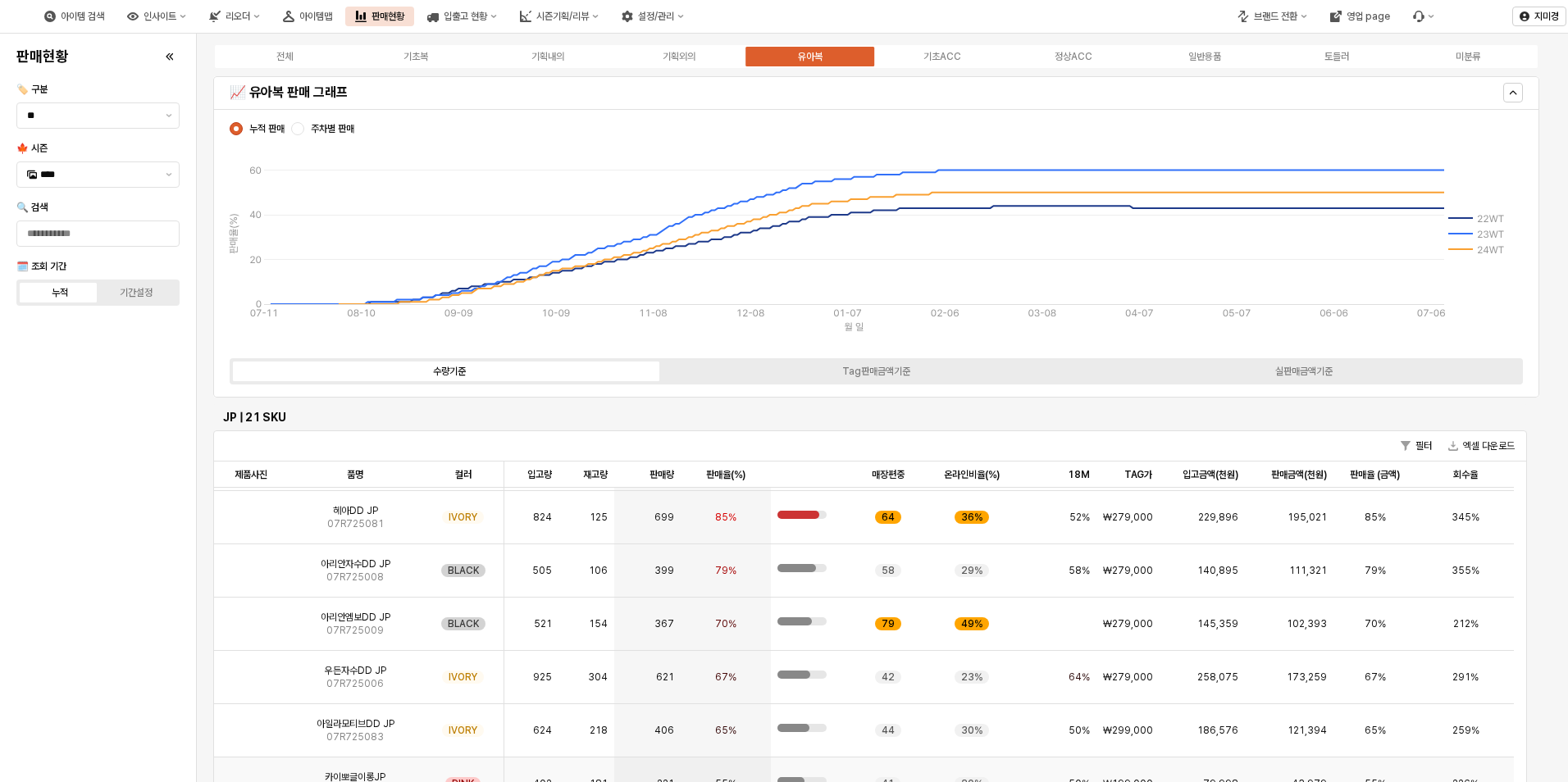
scroll to position [0, 0]
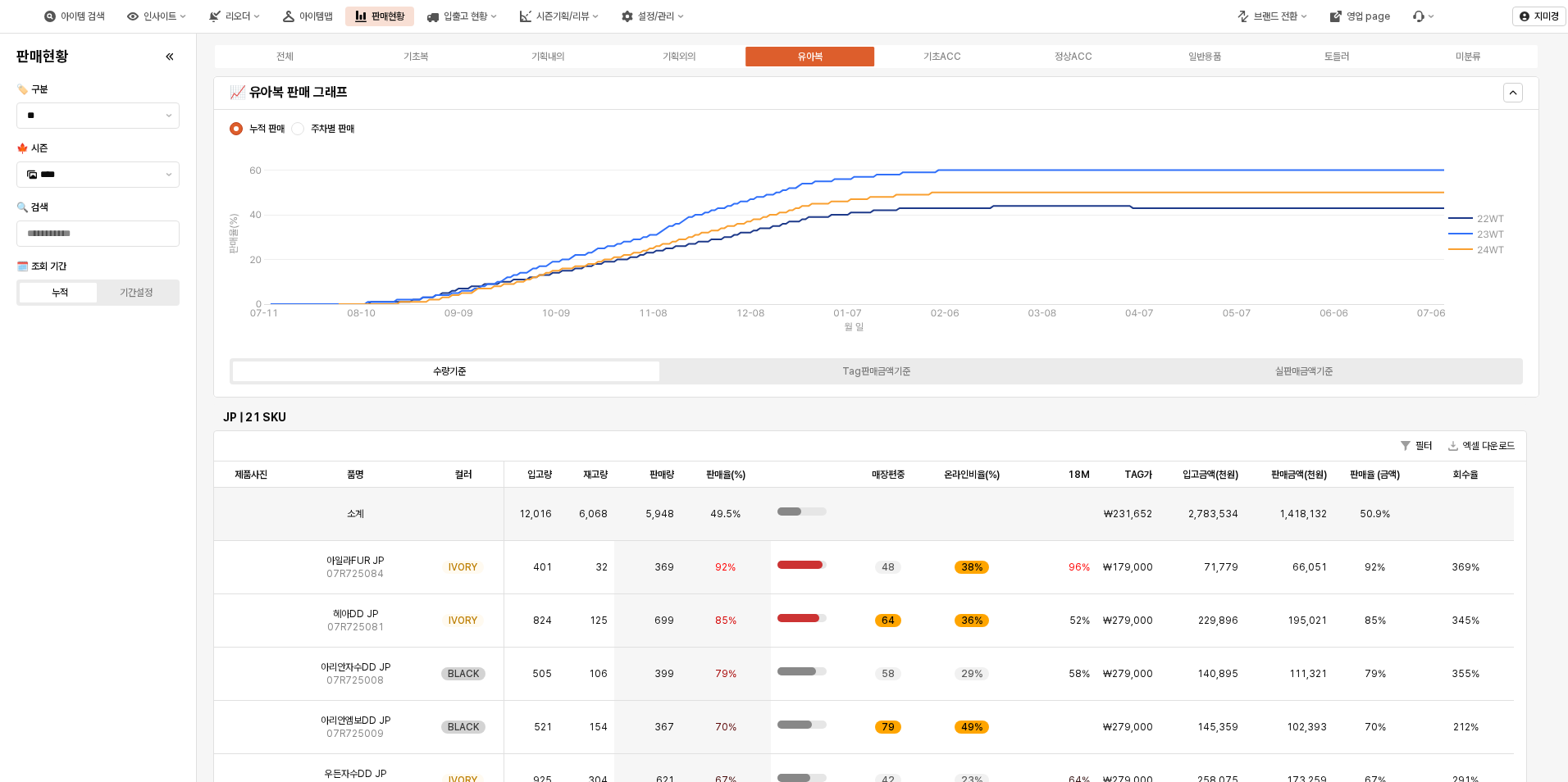
click at [144, 649] on div "판매현황 🏷️ 구분 ** 🍁 시즌 **** 🔍 검색 🗓️ 조회 기간 누적 기간설정" at bounding box center [98, 407] width 176 height 736
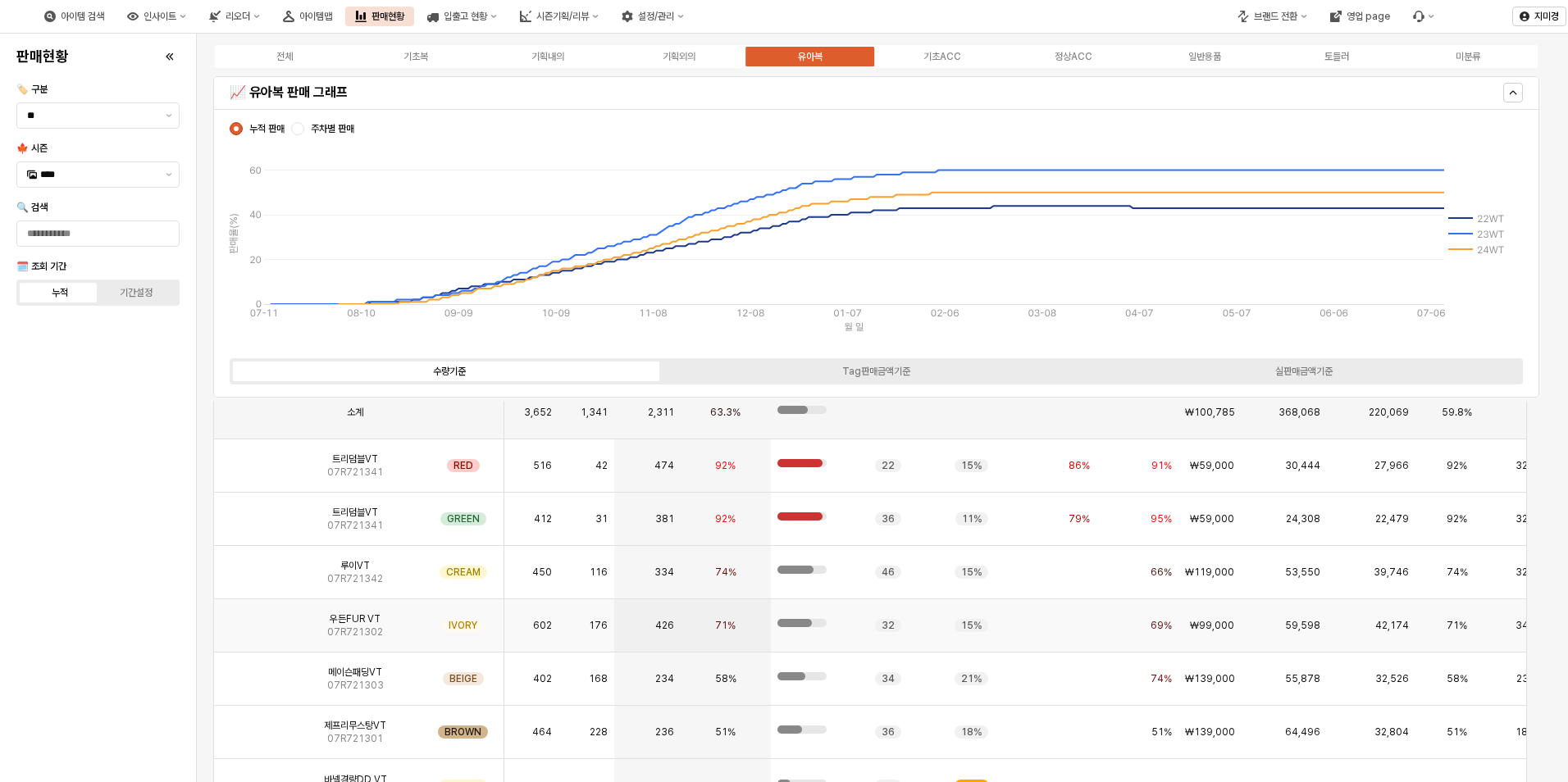
scroll to position [1803, 0]
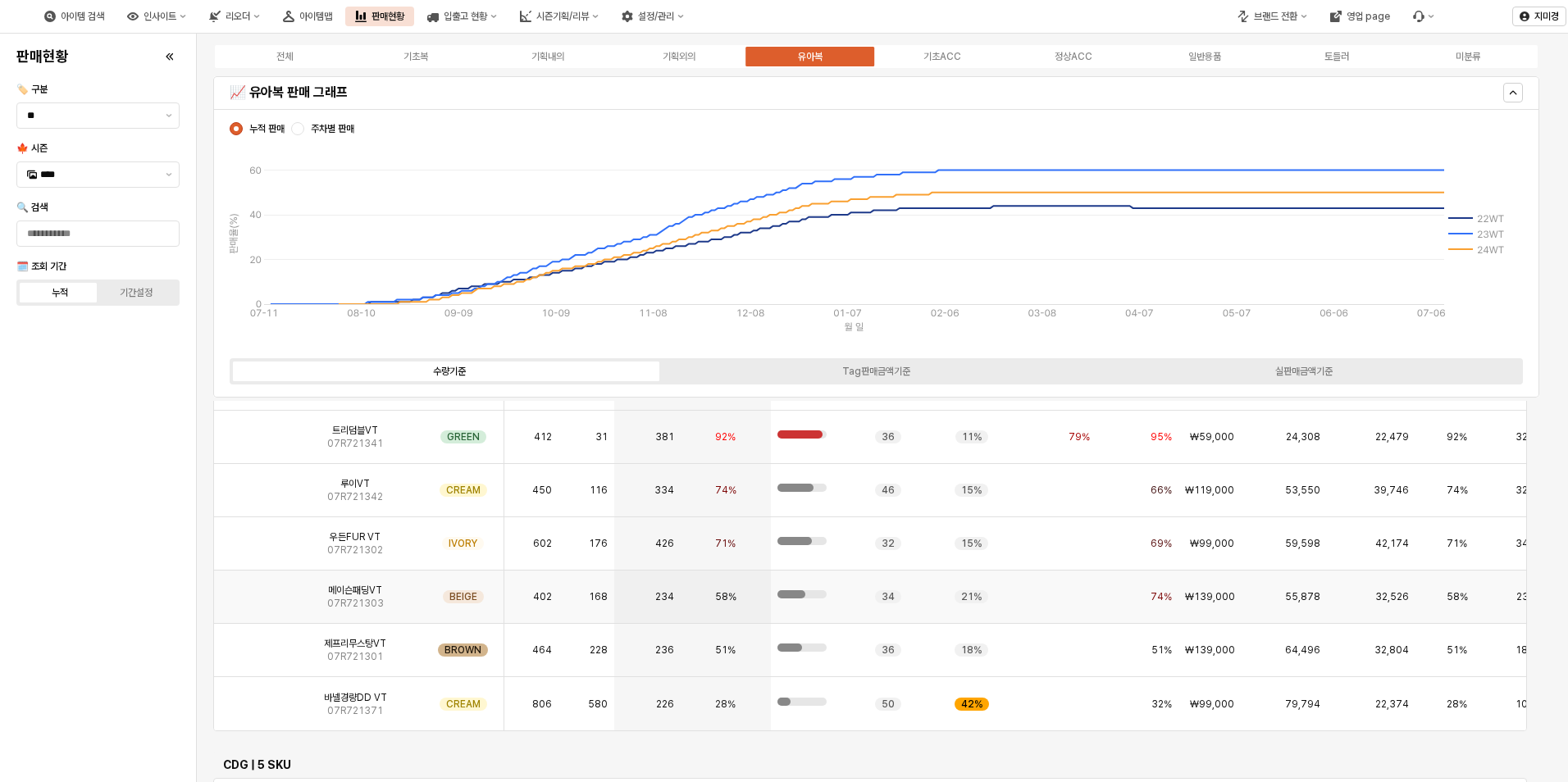
click at [251, 590] on img "App Frame" at bounding box center [251, 590] width 0 height 0
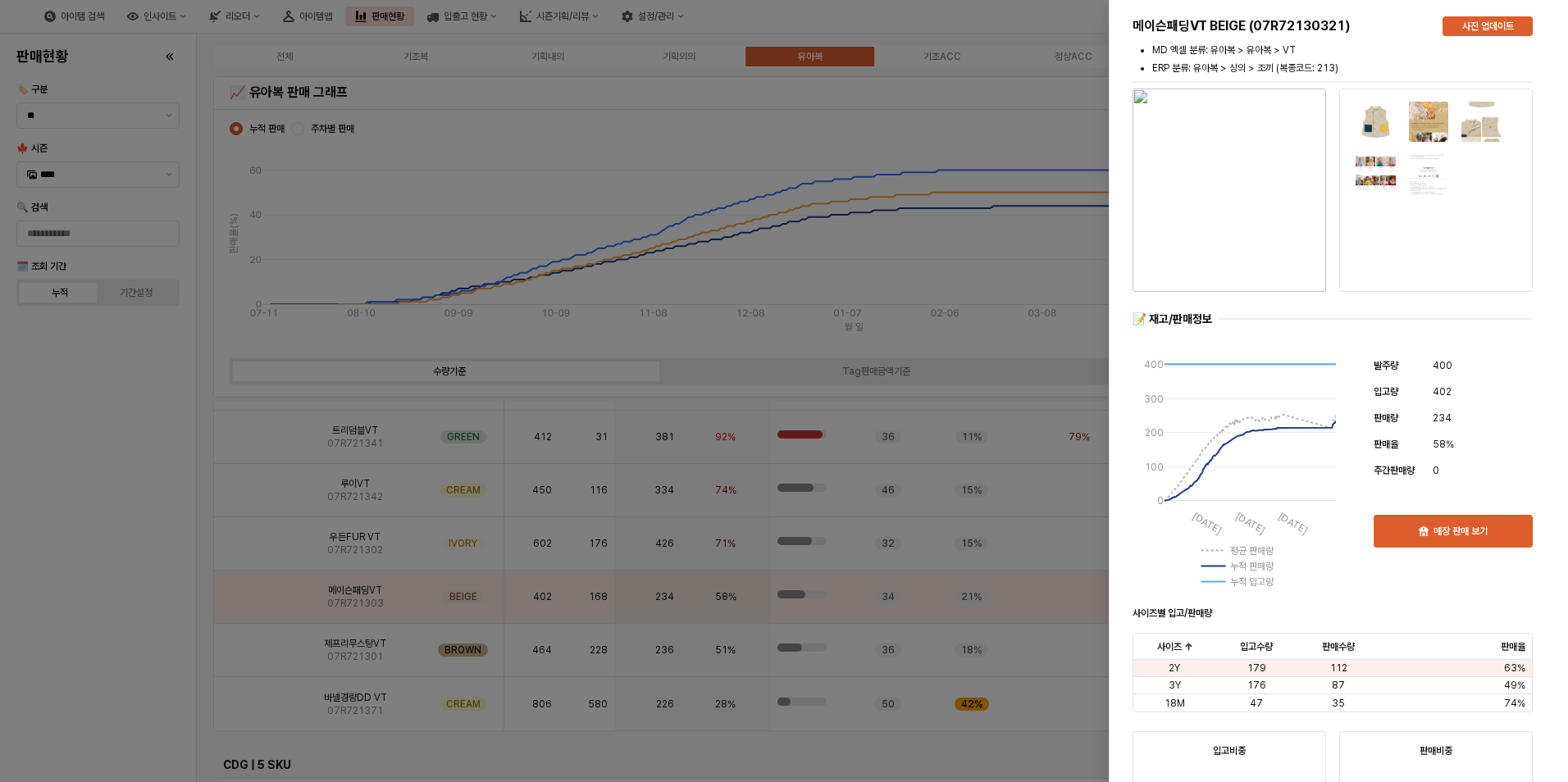
click at [112, 582] on div at bounding box center [784, 391] width 1568 height 782
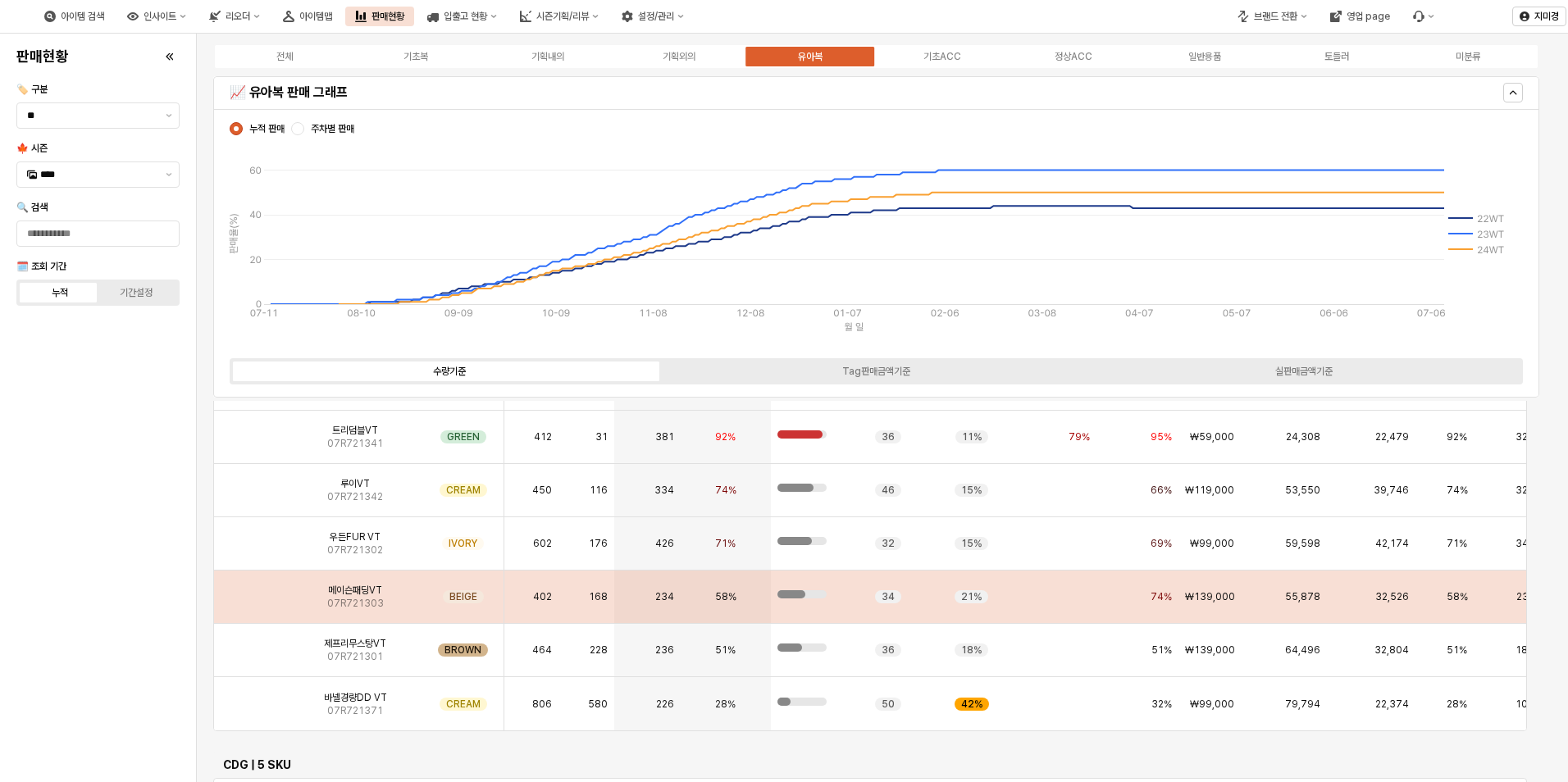
click at [251, 590] on img "App Frame" at bounding box center [251, 590] width 0 height 0
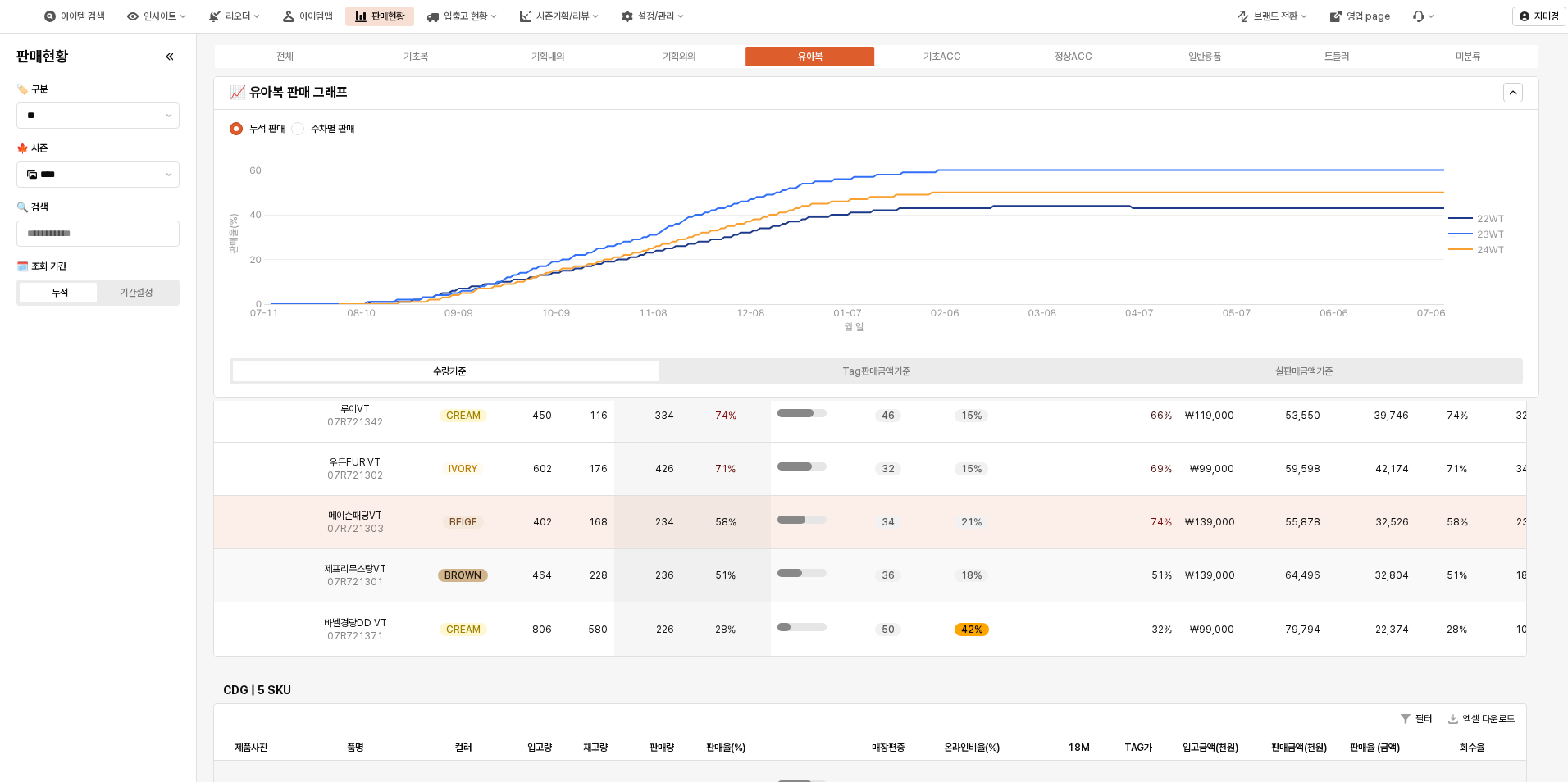
scroll to position [1968, 0]
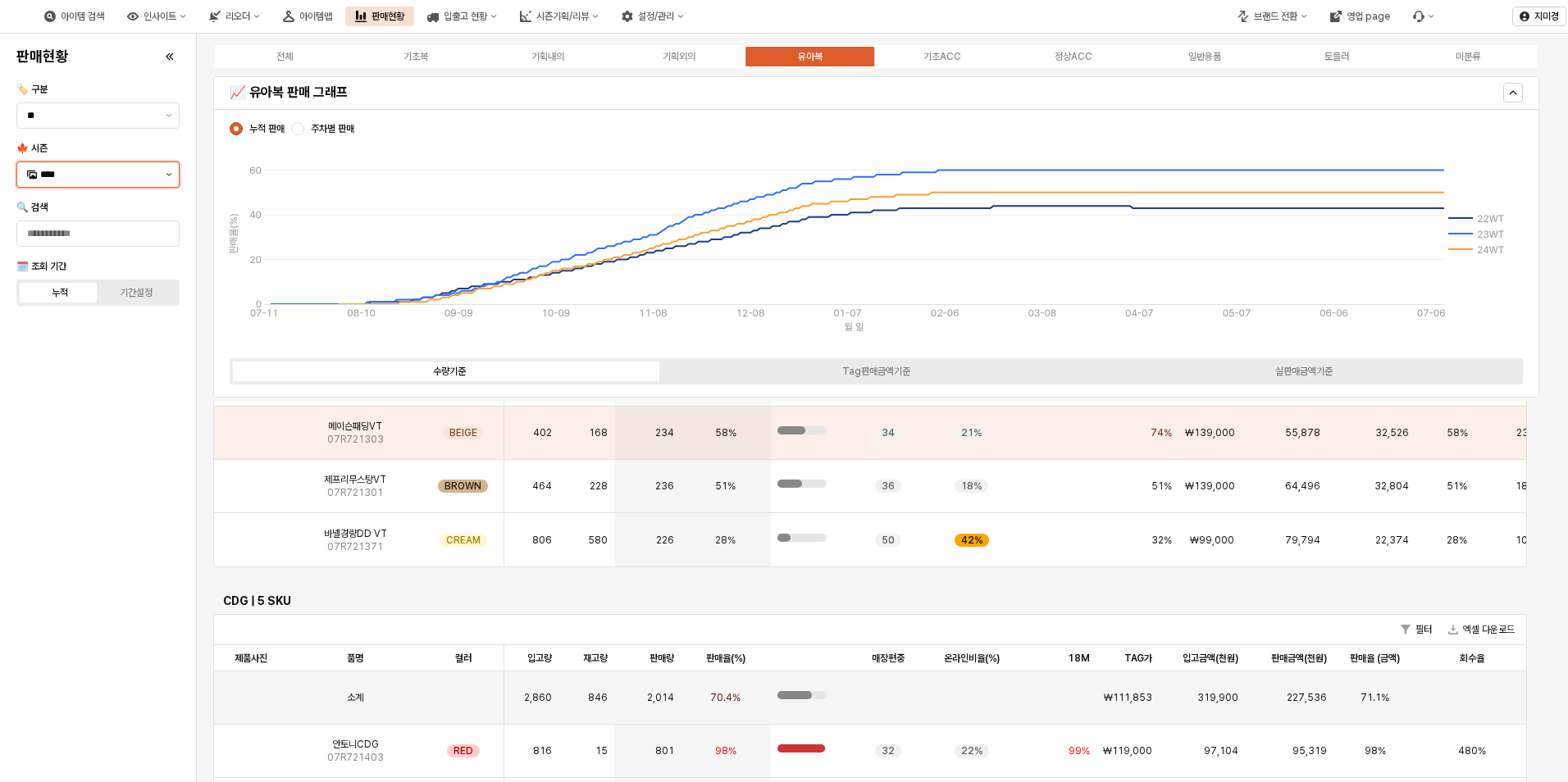
click at [166, 173] on button "제안 사항 표시" at bounding box center [168, 174] width 19 height 25
click at [96, 384] on div "23WT" at bounding box center [99, 378] width 119 height 13
type input "****"
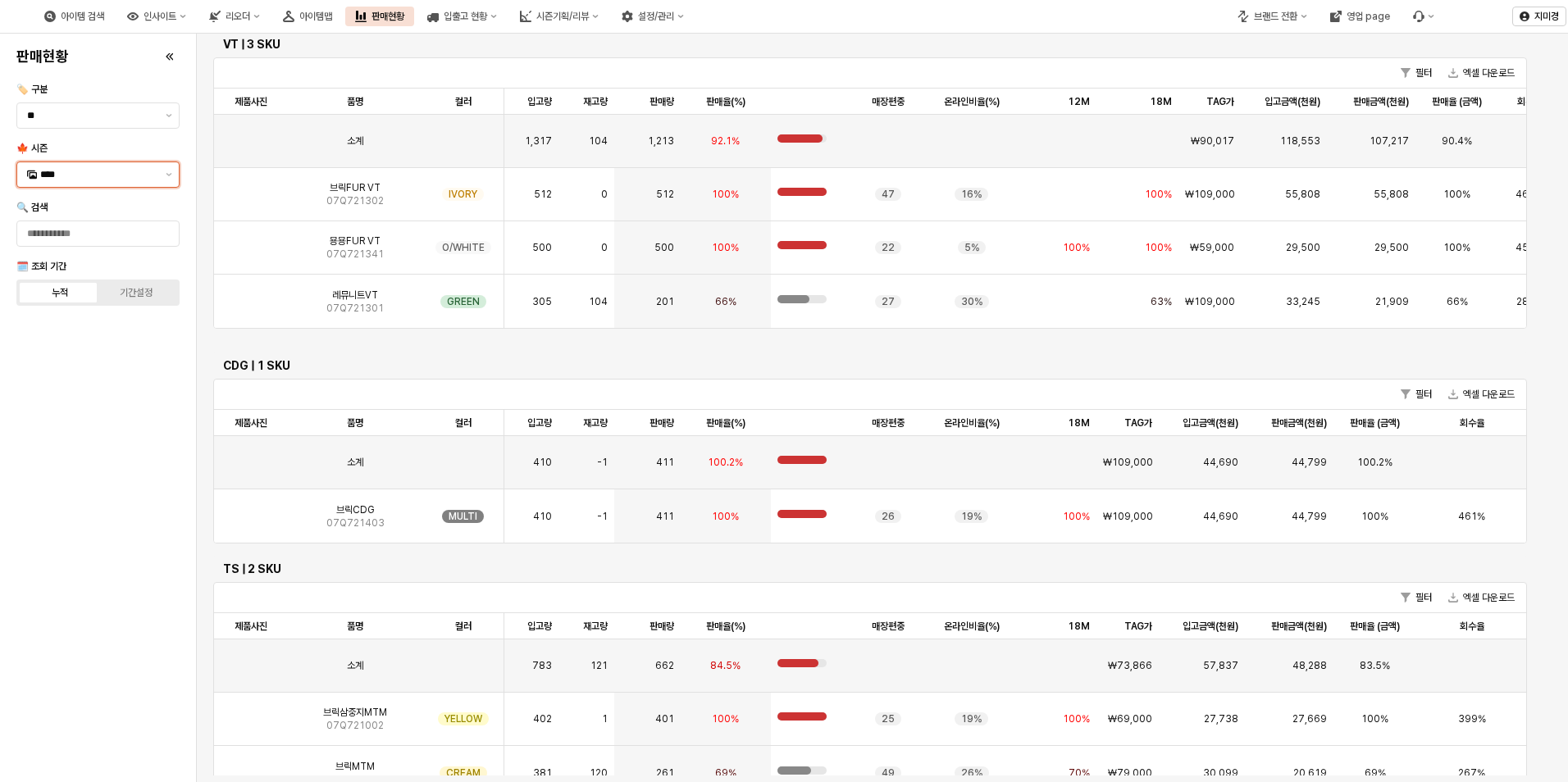
scroll to position [1521, 0]
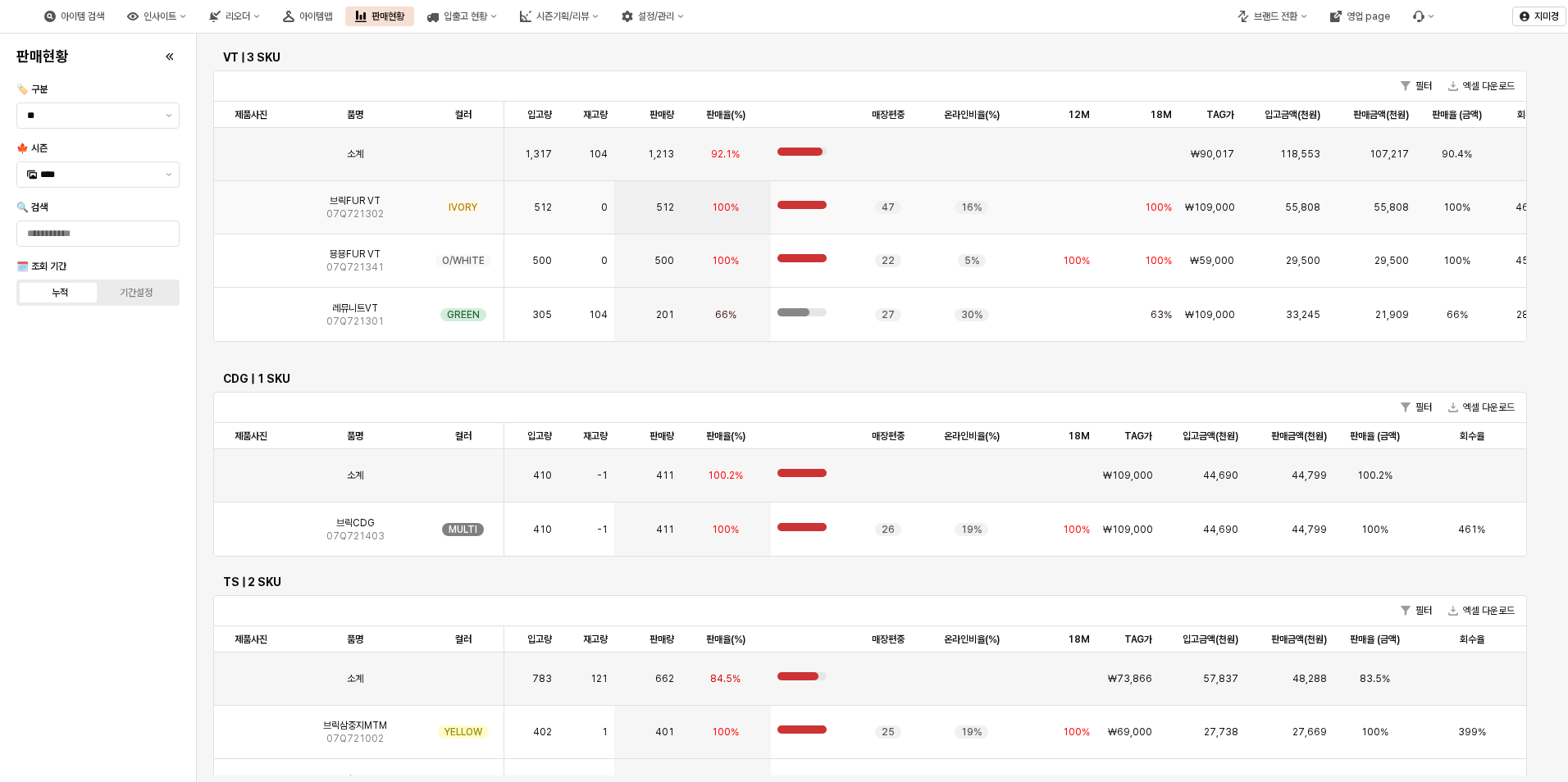
click at [251, 201] on img "App Frame" at bounding box center [251, 201] width 0 height 0
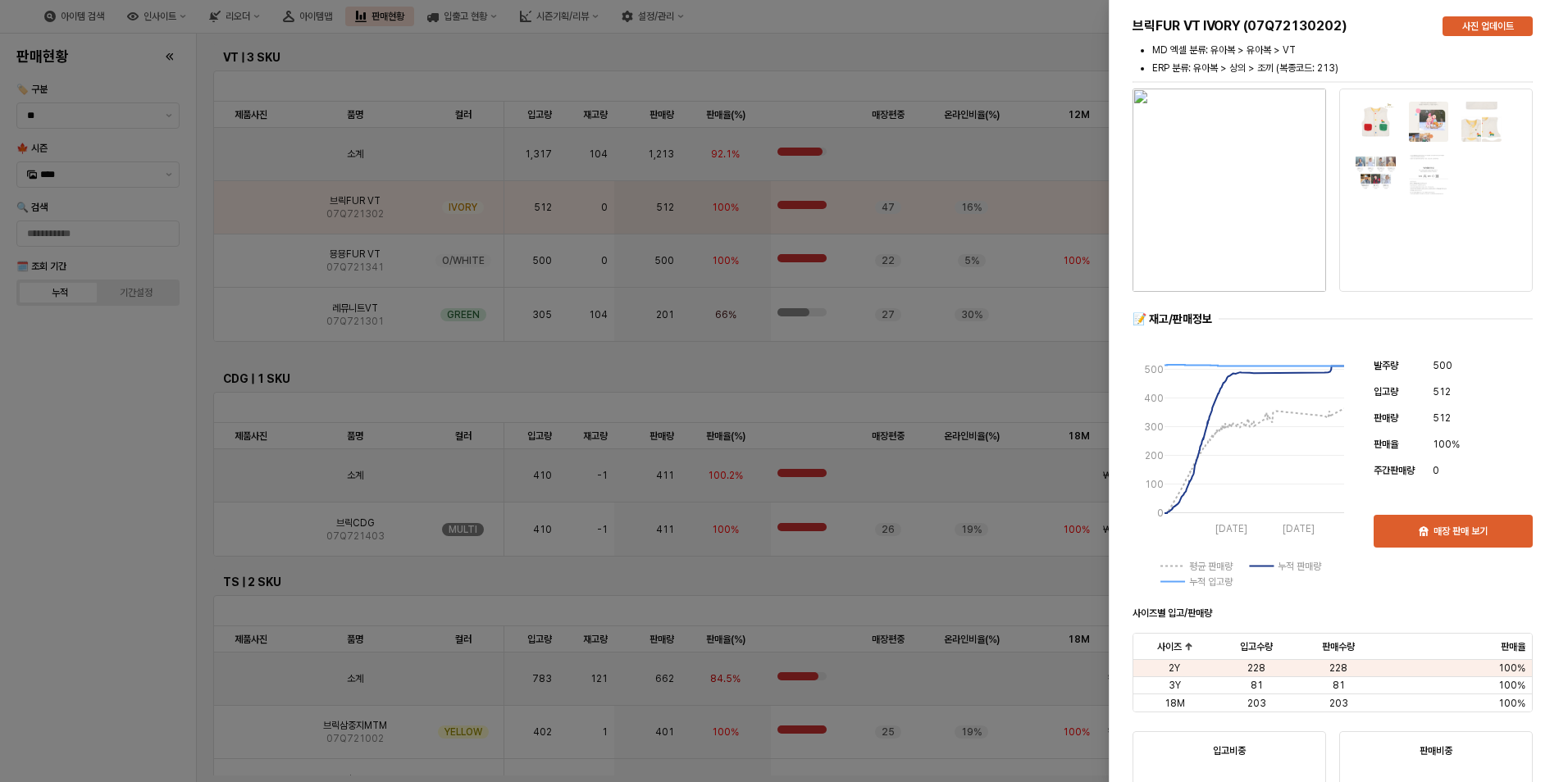
click at [111, 491] on div at bounding box center [784, 391] width 1568 height 782
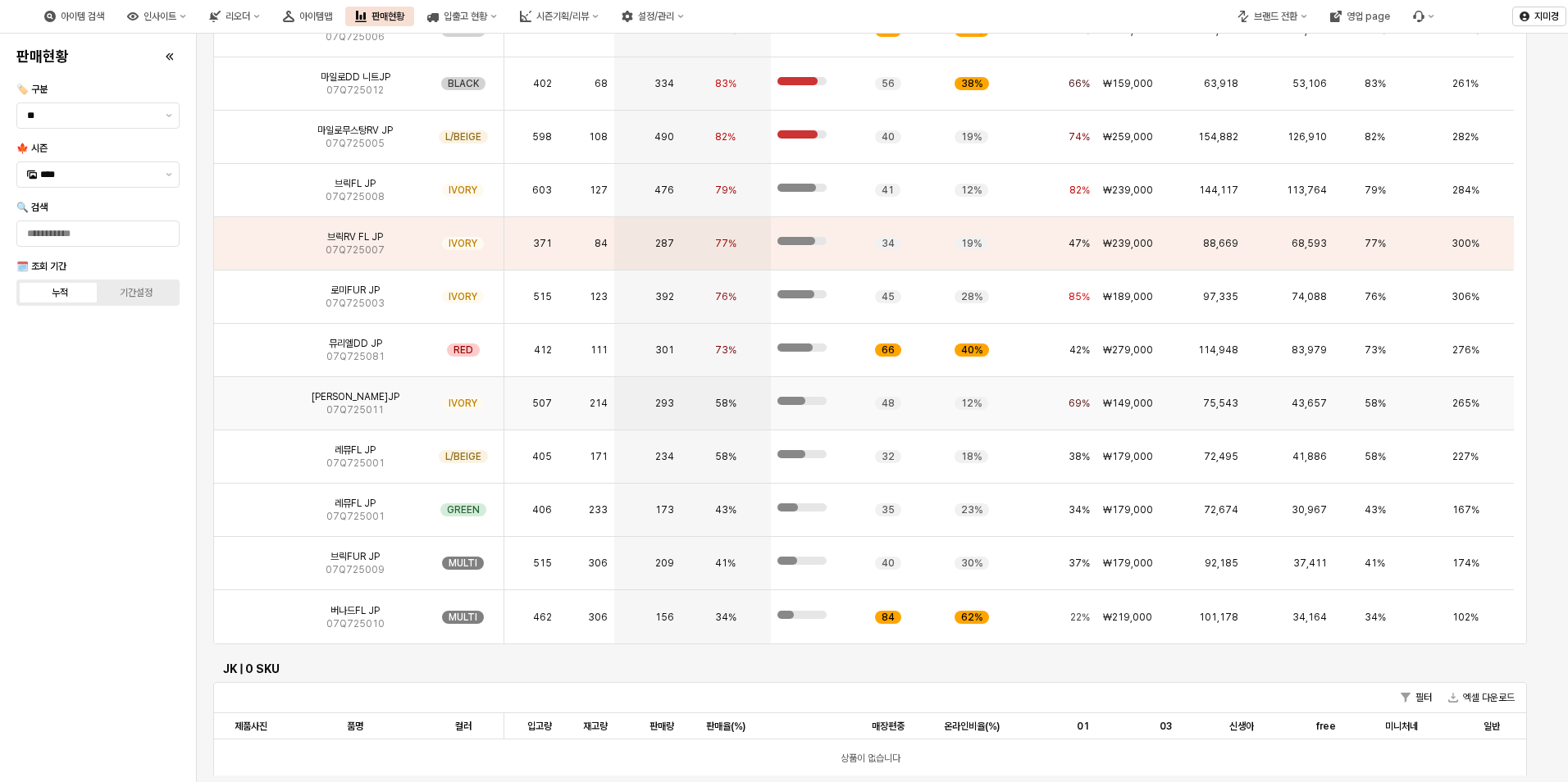
scroll to position [164, 0]
click at [251, 555] on img "App Frame" at bounding box center [251, 555] width 0 height 0
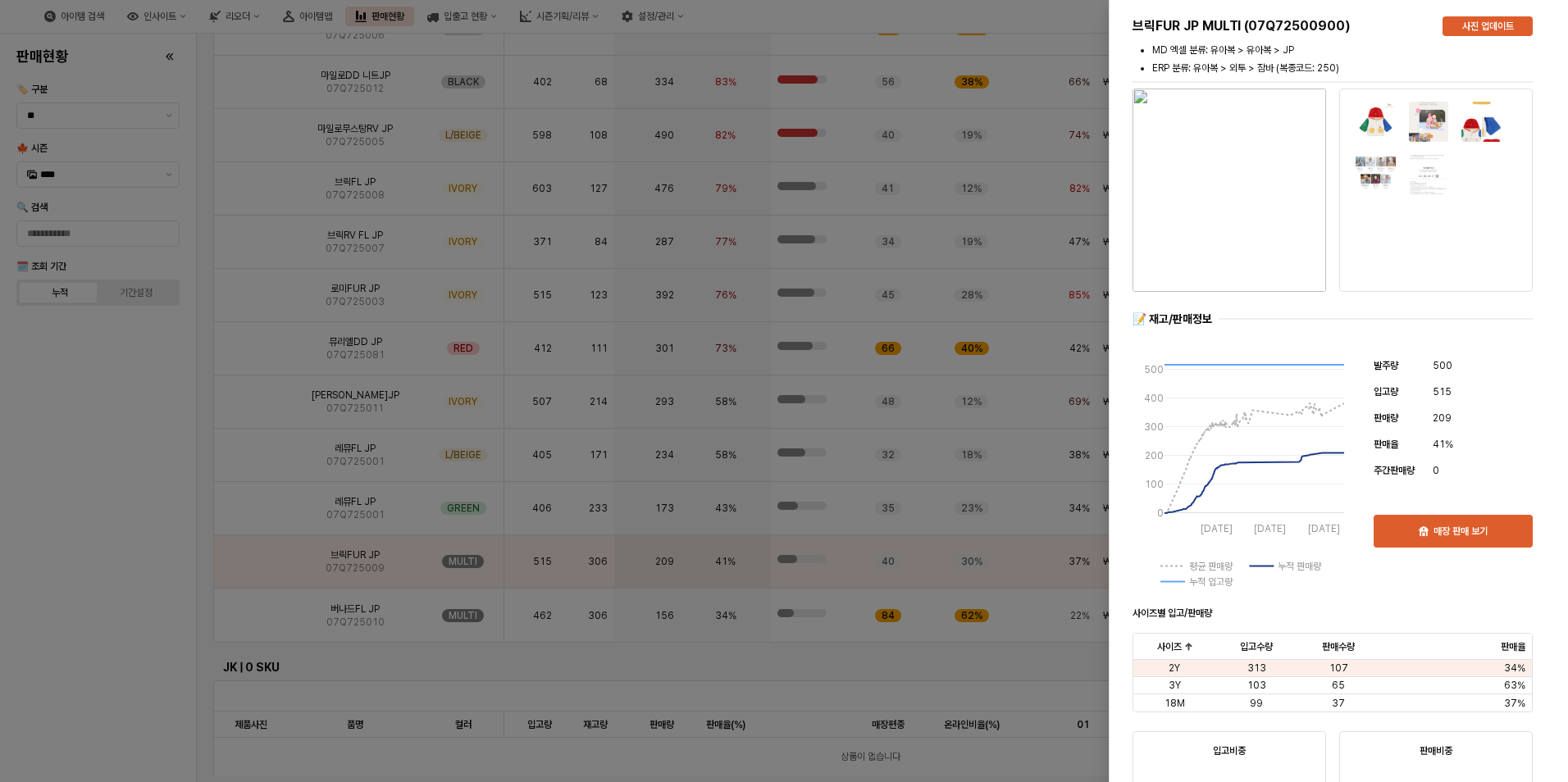
click at [109, 582] on div at bounding box center [784, 391] width 1568 height 782
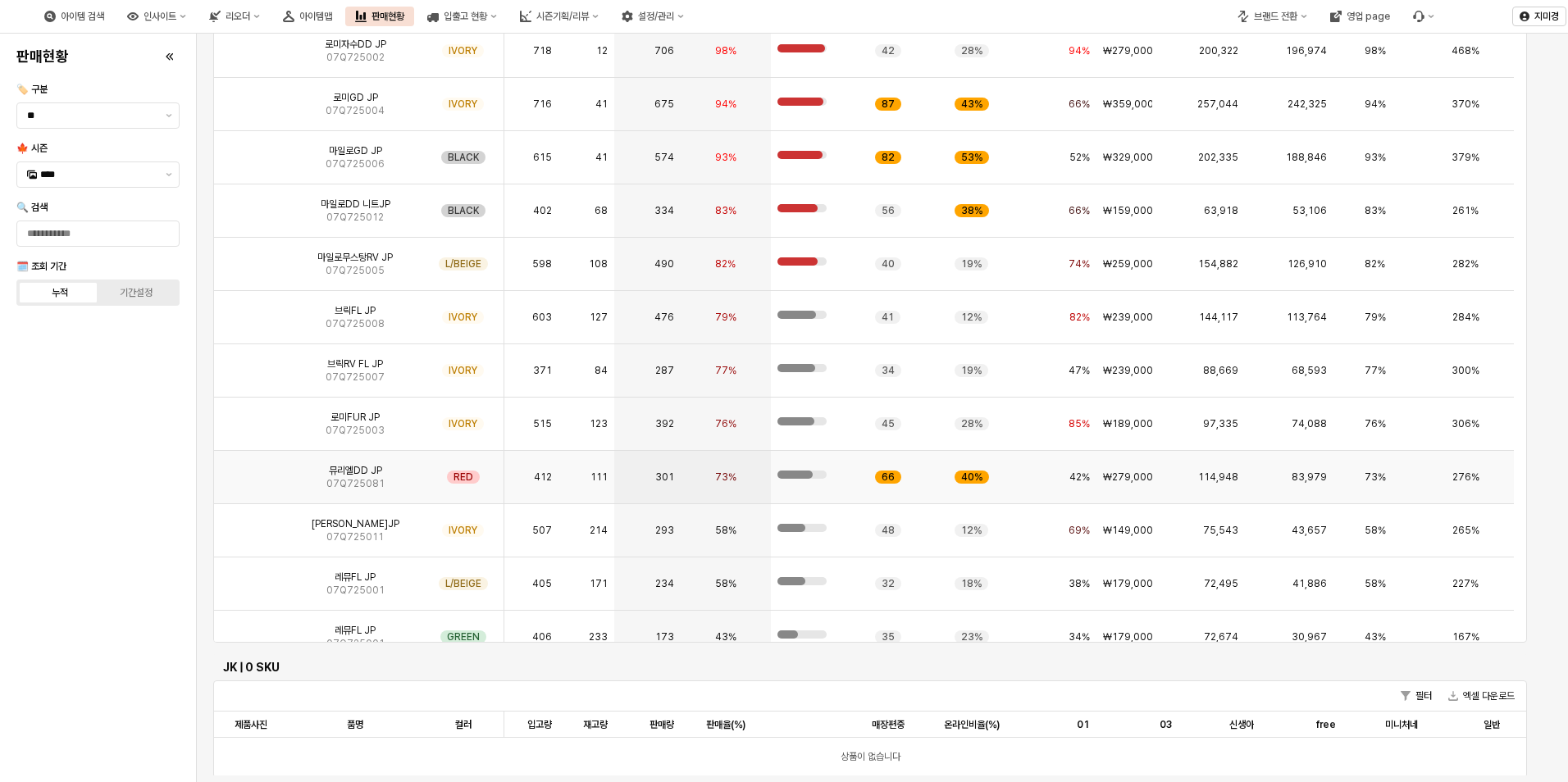
scroll to position [82, 0]
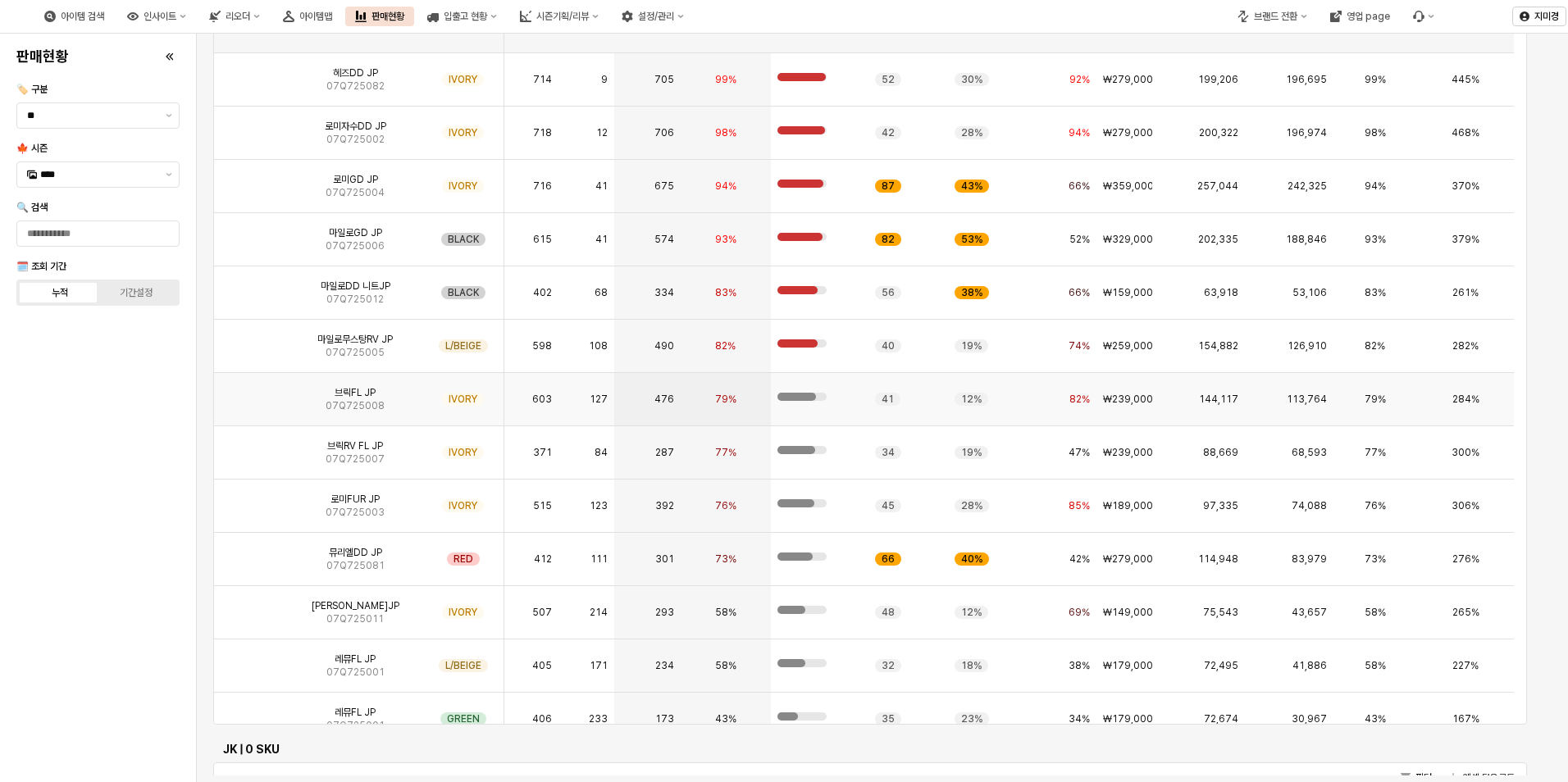
click at [251, 392] on img "App Frame" at bounding box center [251, 392] width 0 height 0
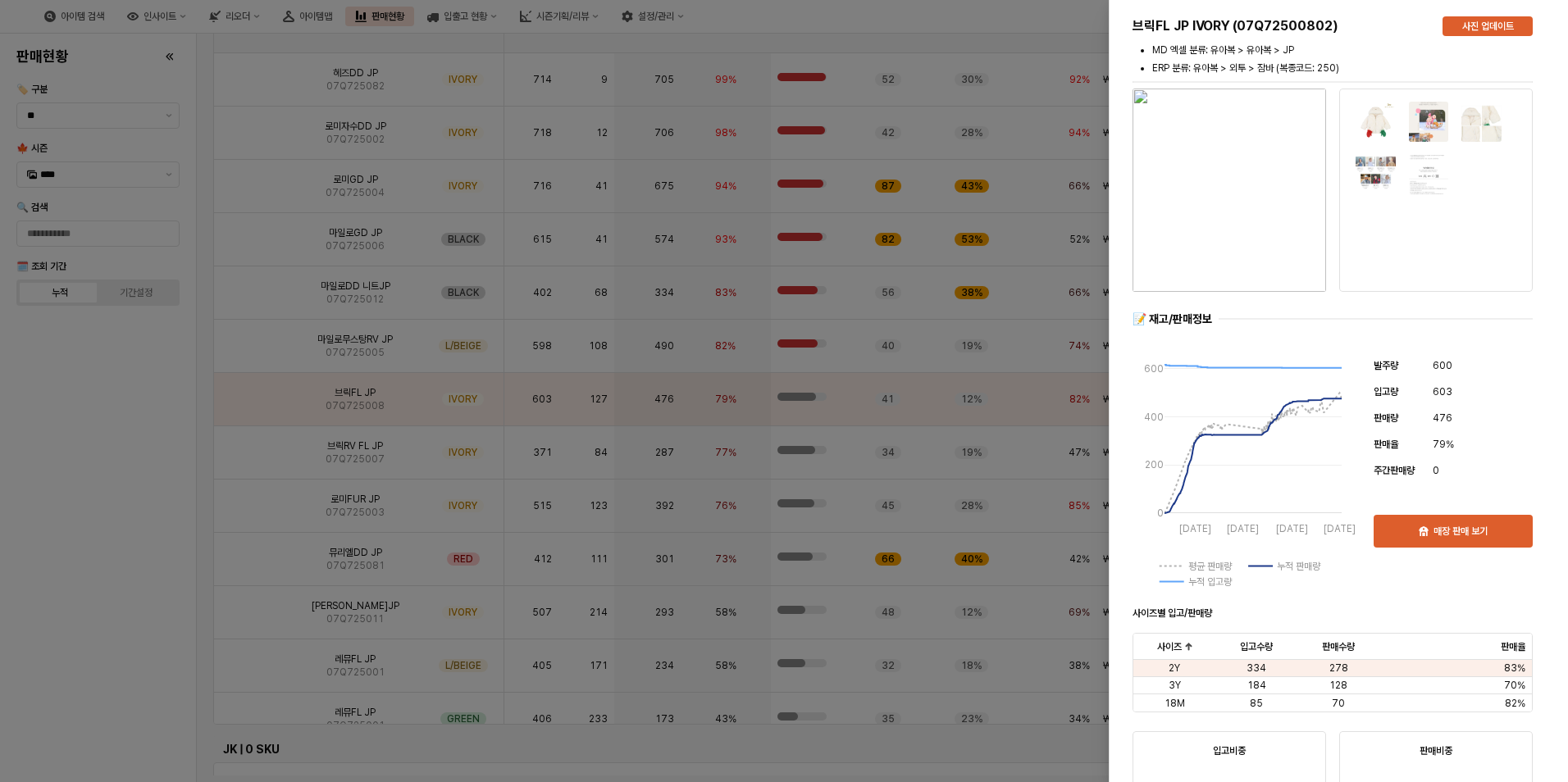
click at [125, 534] on div at bounding box center [784, 391] width 1568 height 782
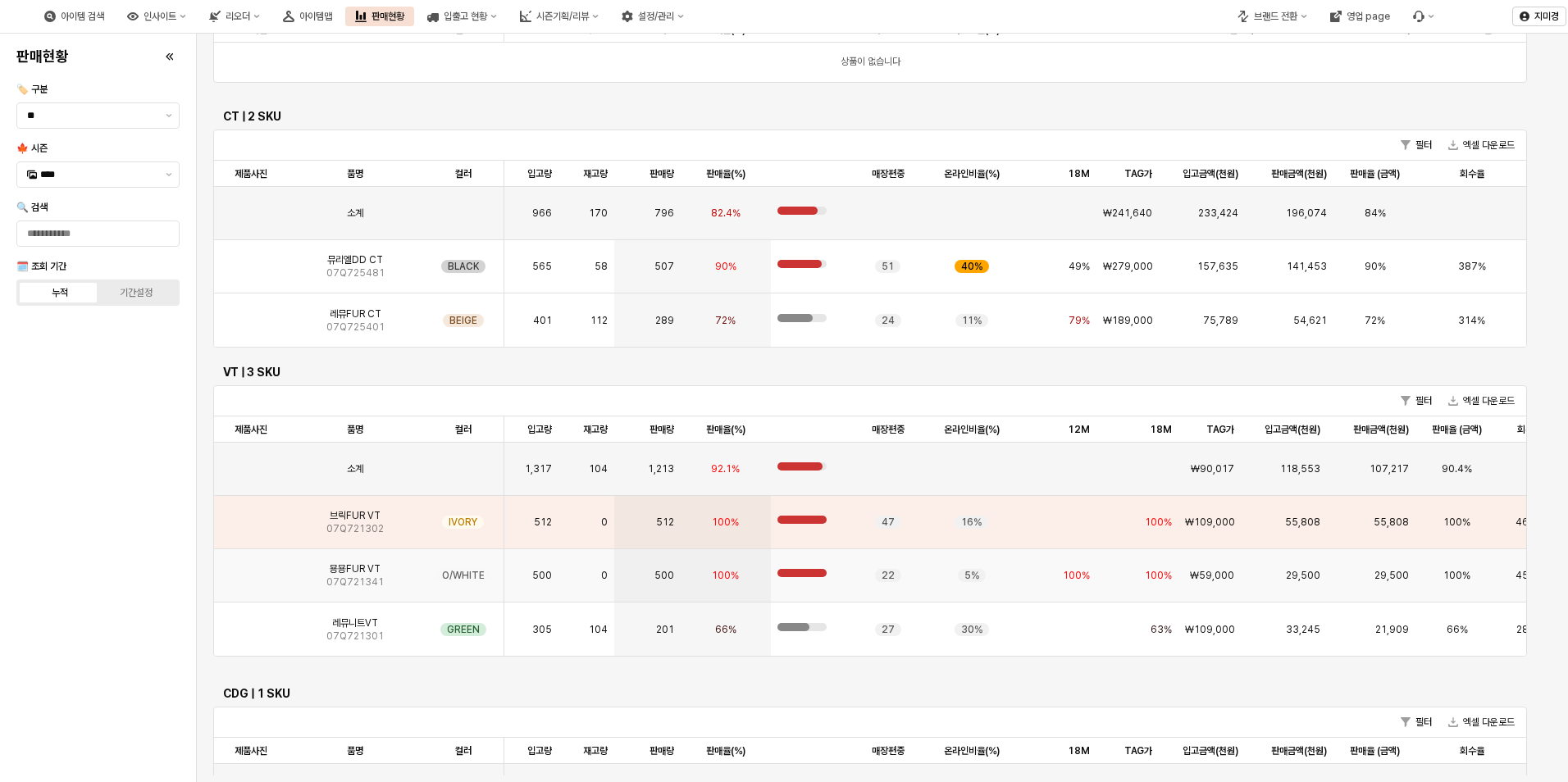
scroll to position [1066, 0]
